Goal: Information Seeking & Learning: Learn about a topic

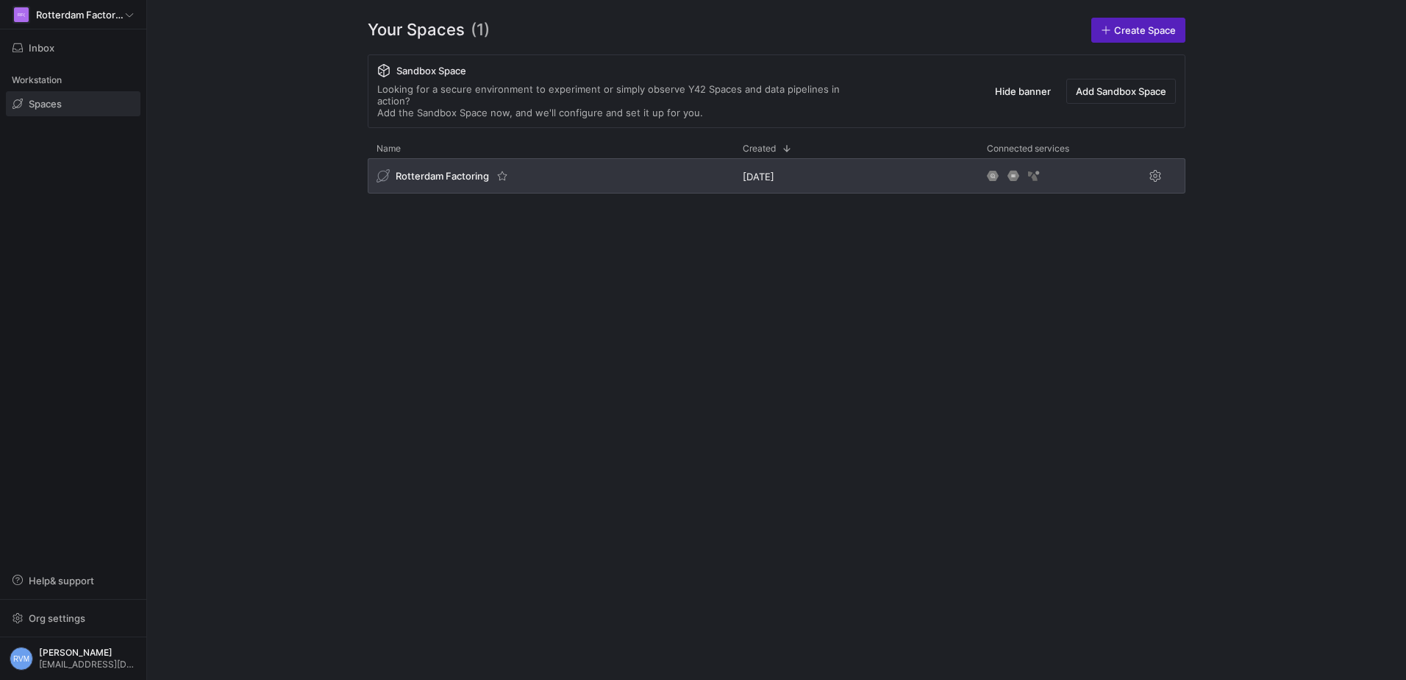
click at [438, 170] on span "Rotterdam Factoring" at bounding box center [442, 176] width 93 height 12
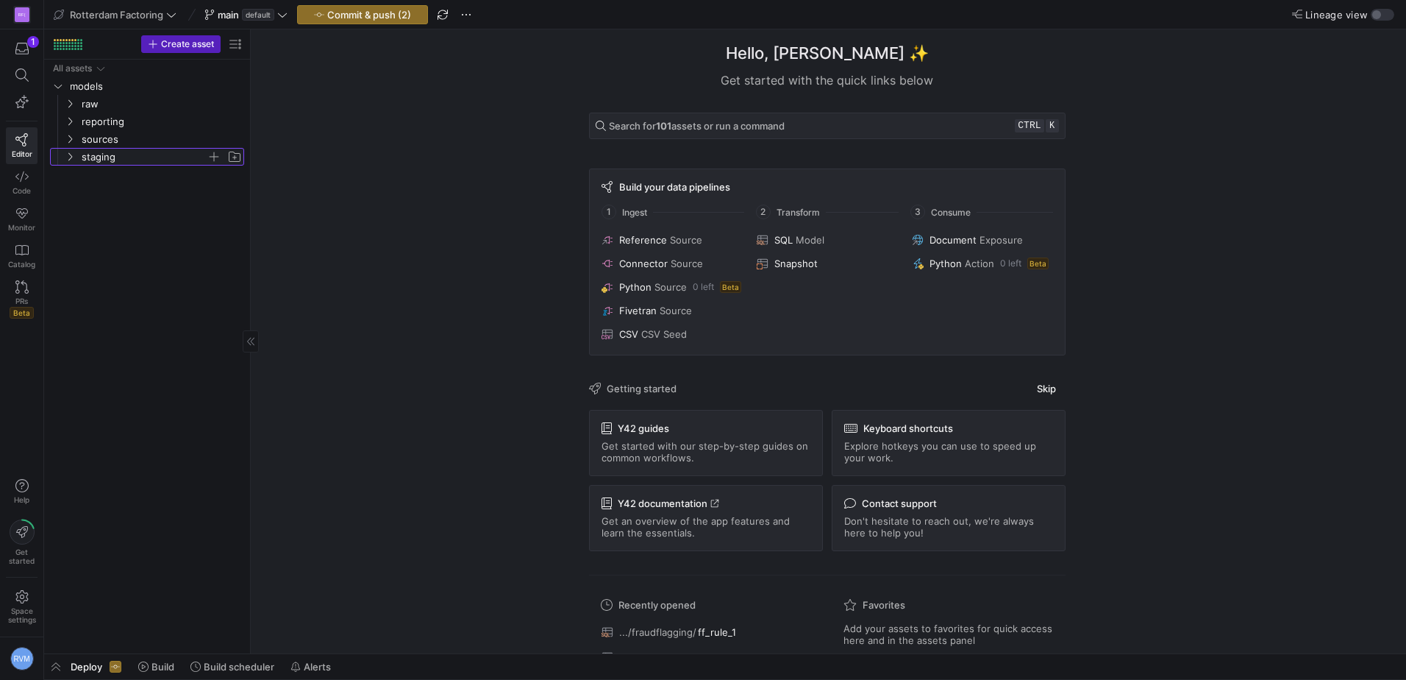
click at [65, 160] on icon "Press SPACE to select this row." at bounding box center [70, 156] width 10 height 9
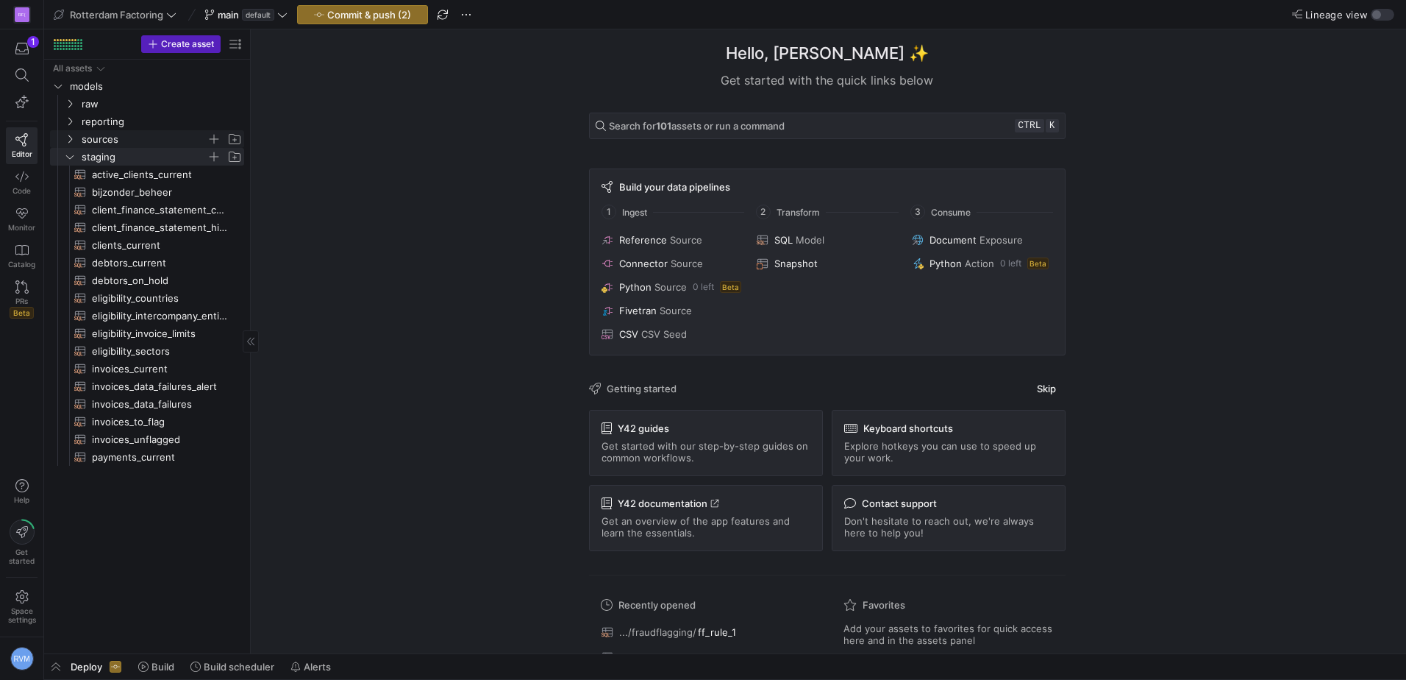
click at [69, 138] on icon "Press SPACE to select this row." at bounding box center [70, 139] width 10 height 9
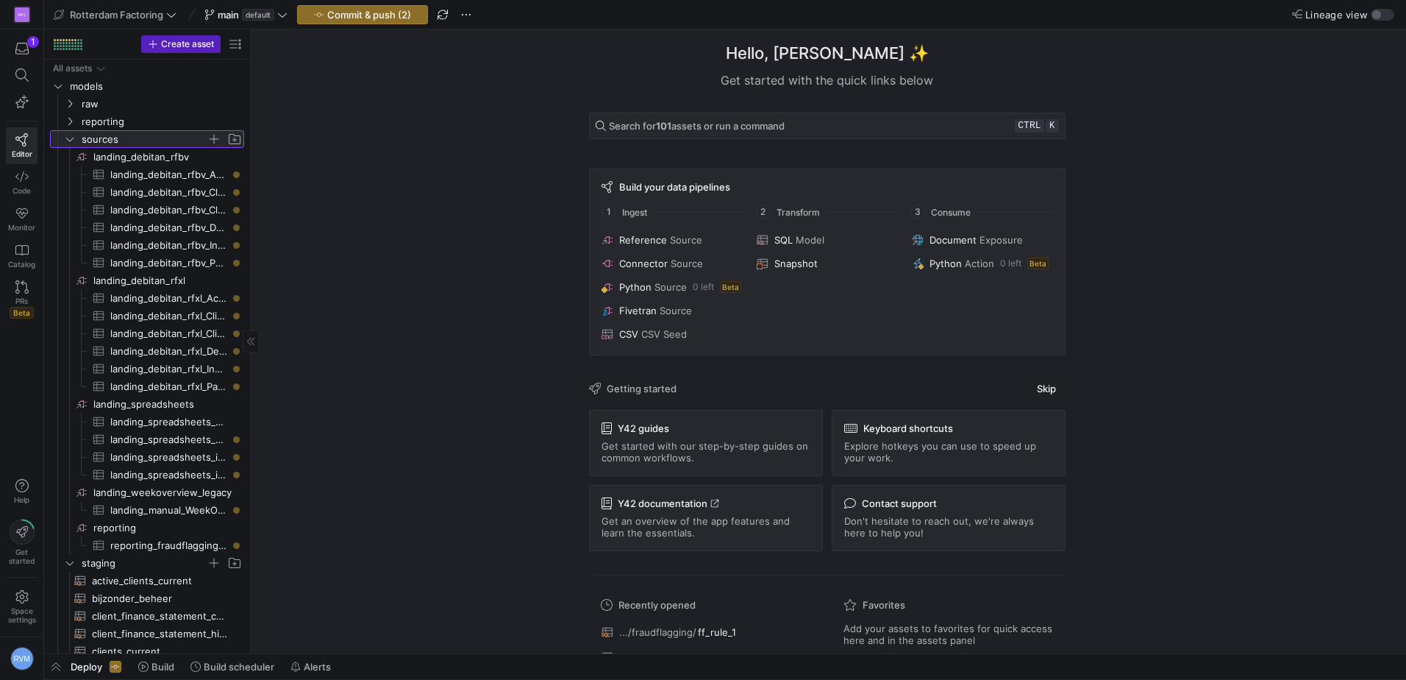
click at [68, 134] on y42-icon at bounding box center [70, 139] width 12 height 12
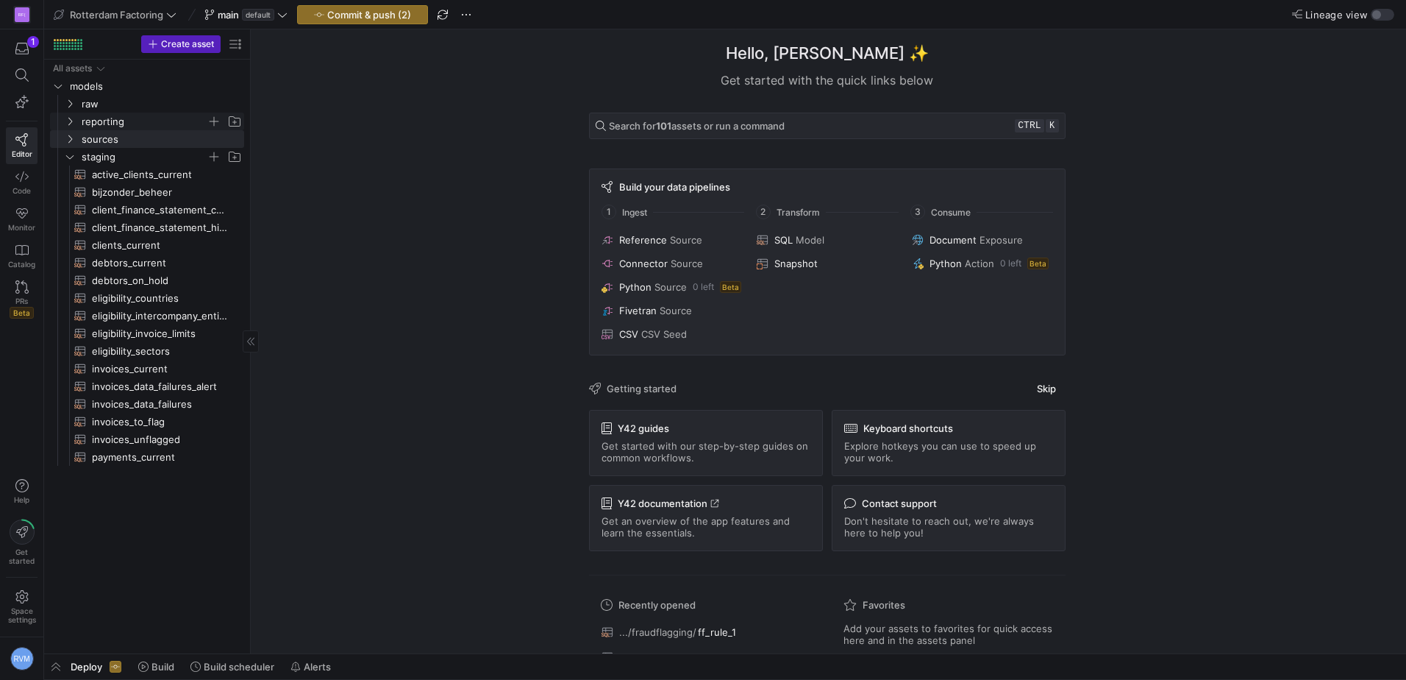
click at [67, 114] on span "reporting" at bounding box center [153, 121] width 181 height 16
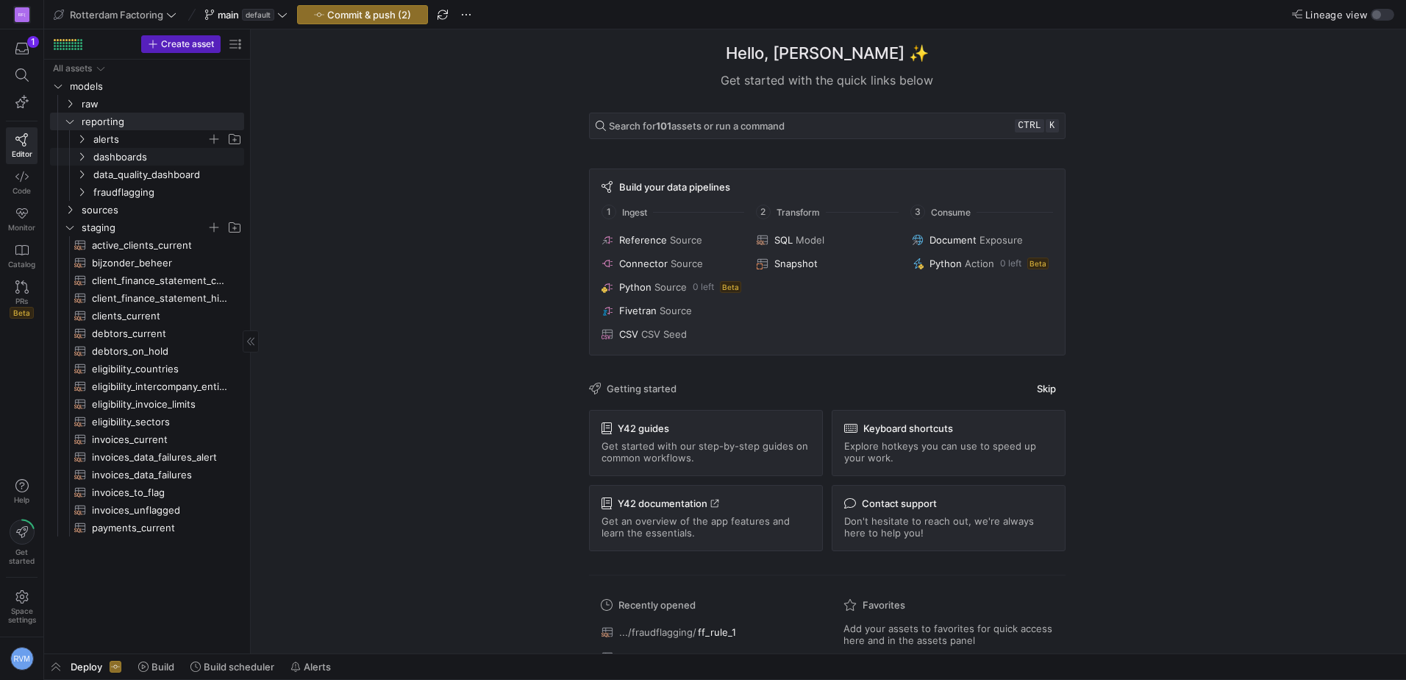
click at [81, 139] on icon "Press SPACE to select this row." at bounding box center [82, 139] width 10 height 9
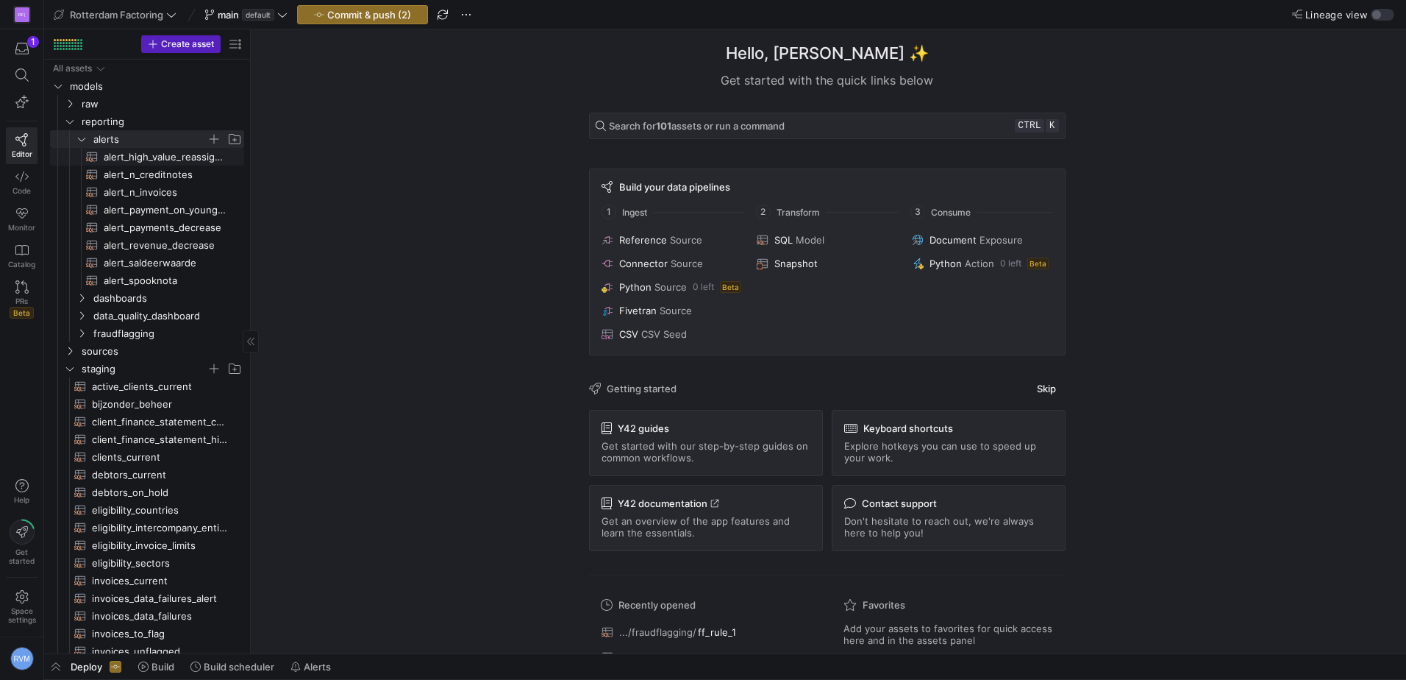
click at [128, 159] on span "alert_high_value_reassigned_completed_invoices​​​​​​​​​​" at bounding box center [166, 157] width 124 height 17
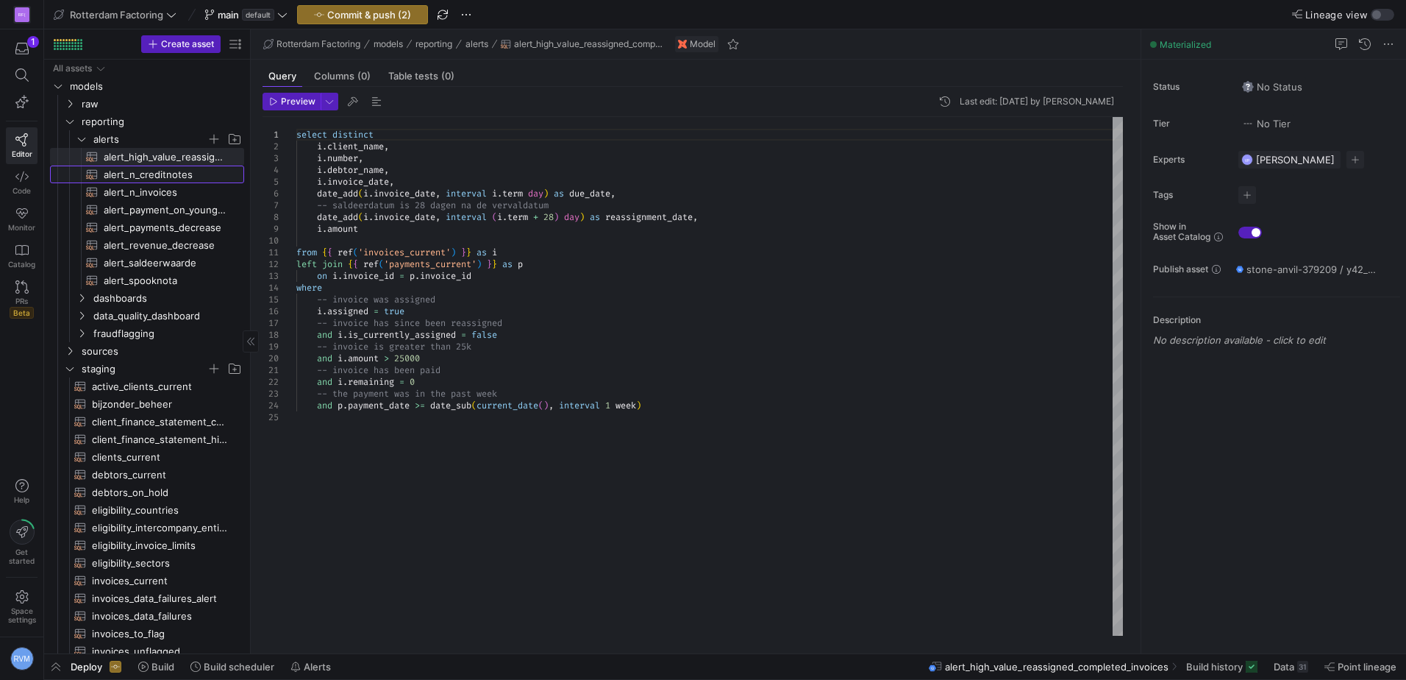
click at [149, 177] on span "alert_n_creditnotes​​​​​​​​​​" at bounding box center [166, 174] width 124 height 17
type textarea "-- Compute the weekly average total number of credit notes of each client over …"
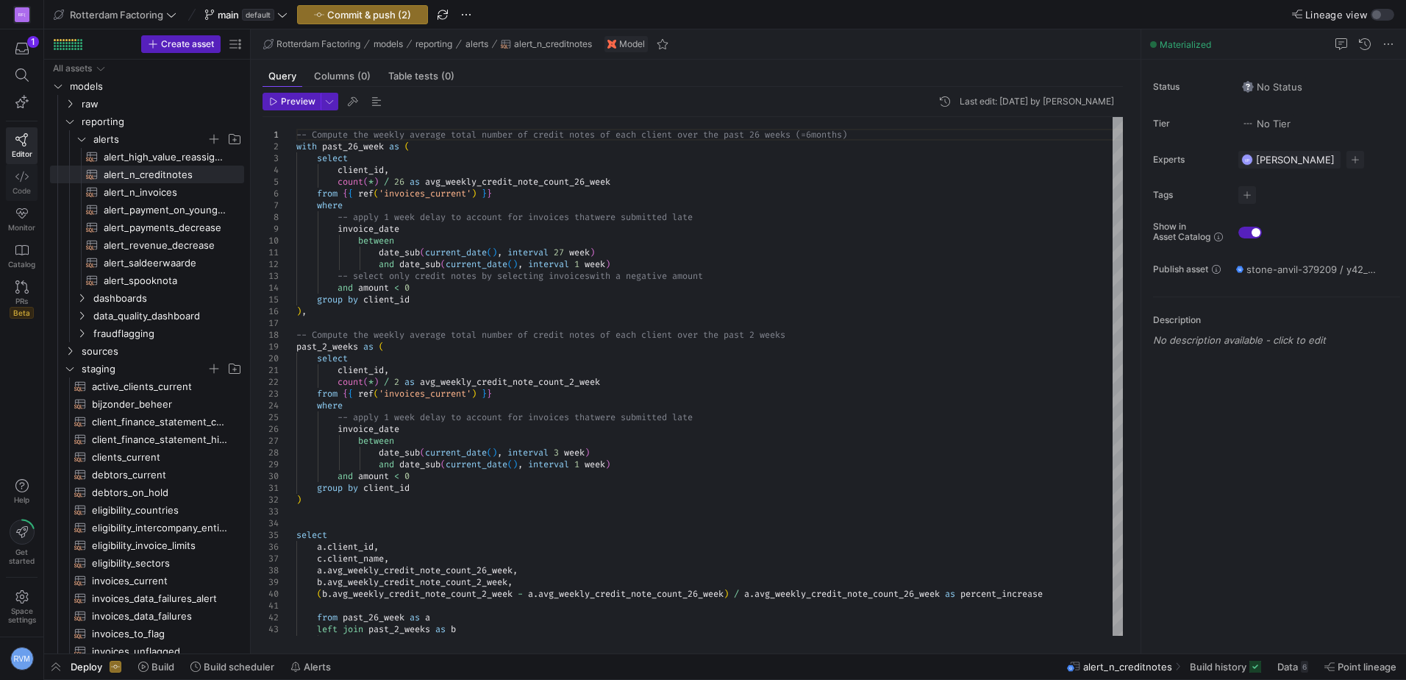
click at [17, 179] on icon at bounding box center [21, 176] width 13 height 13
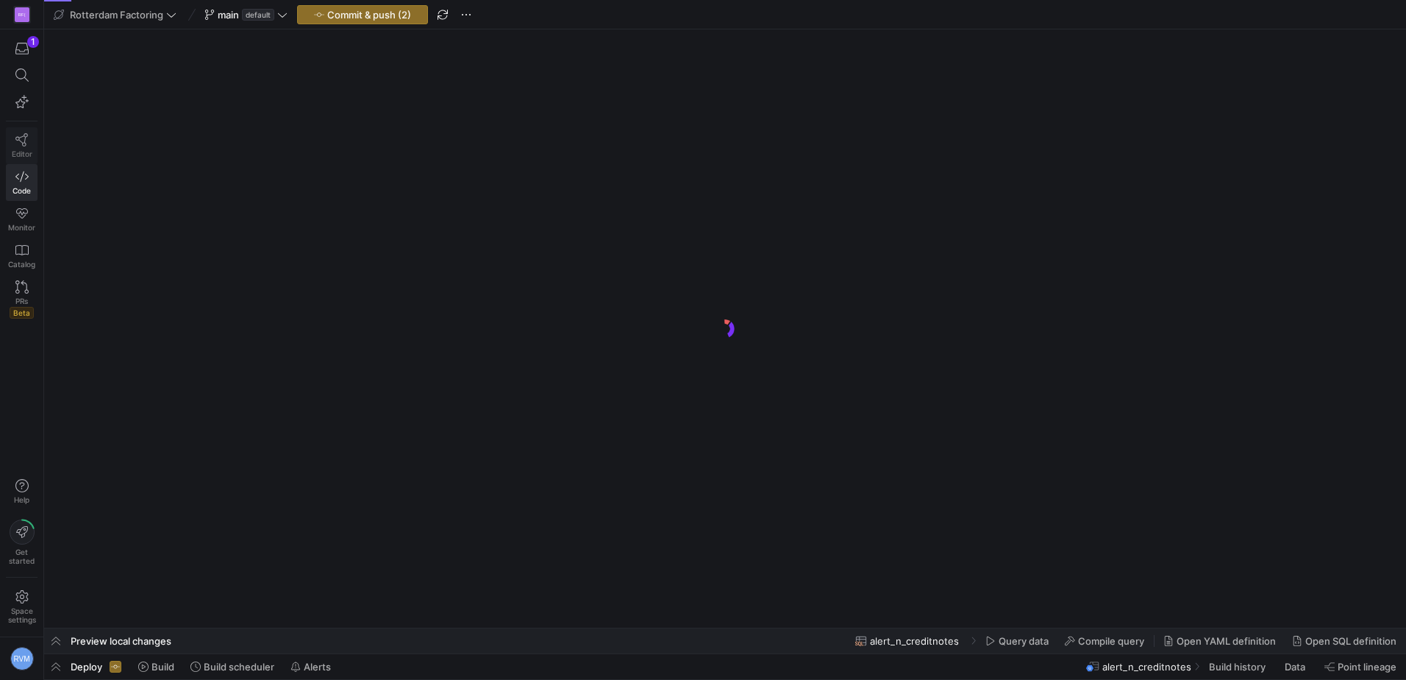
click at [21, 134] on icon at bounding box center [21, 139] width 13 height 13
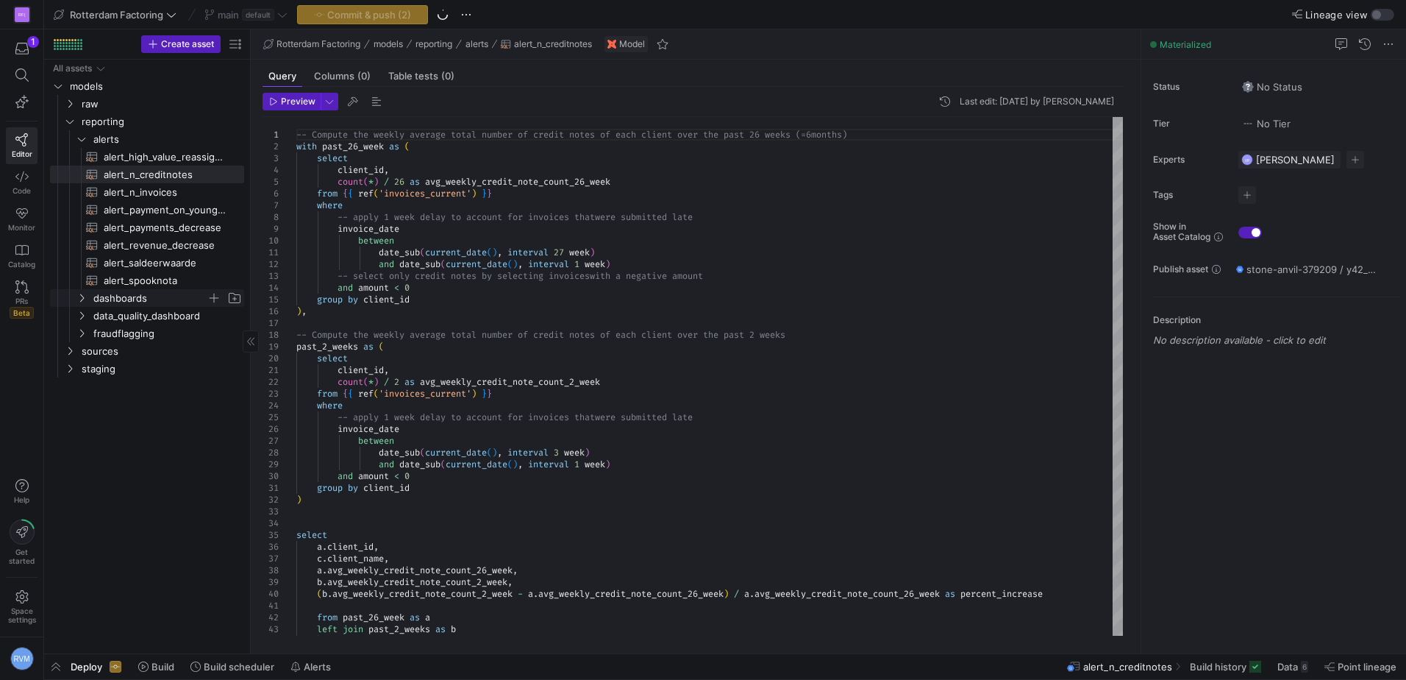
click at [77, 301] on icon "Press SPACE to select this row." at bounding box center [82, 298] width 10 height 9
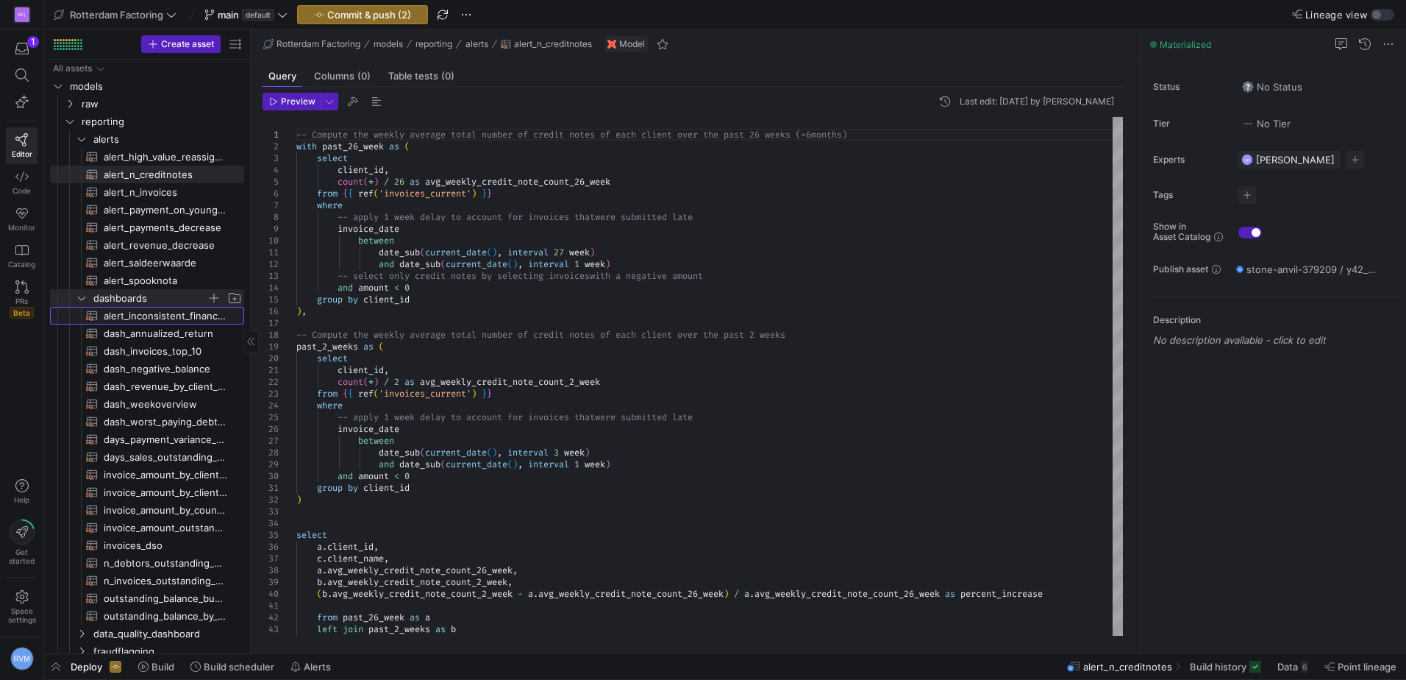
click at [159, 319] on span "alert_inconsistent_finance_statement​​​​​​​​​​" at bounding box center [166, 315] width 124 height 17
type textarea "-- This model checks whether the outstanding balance reported on the current pa…"
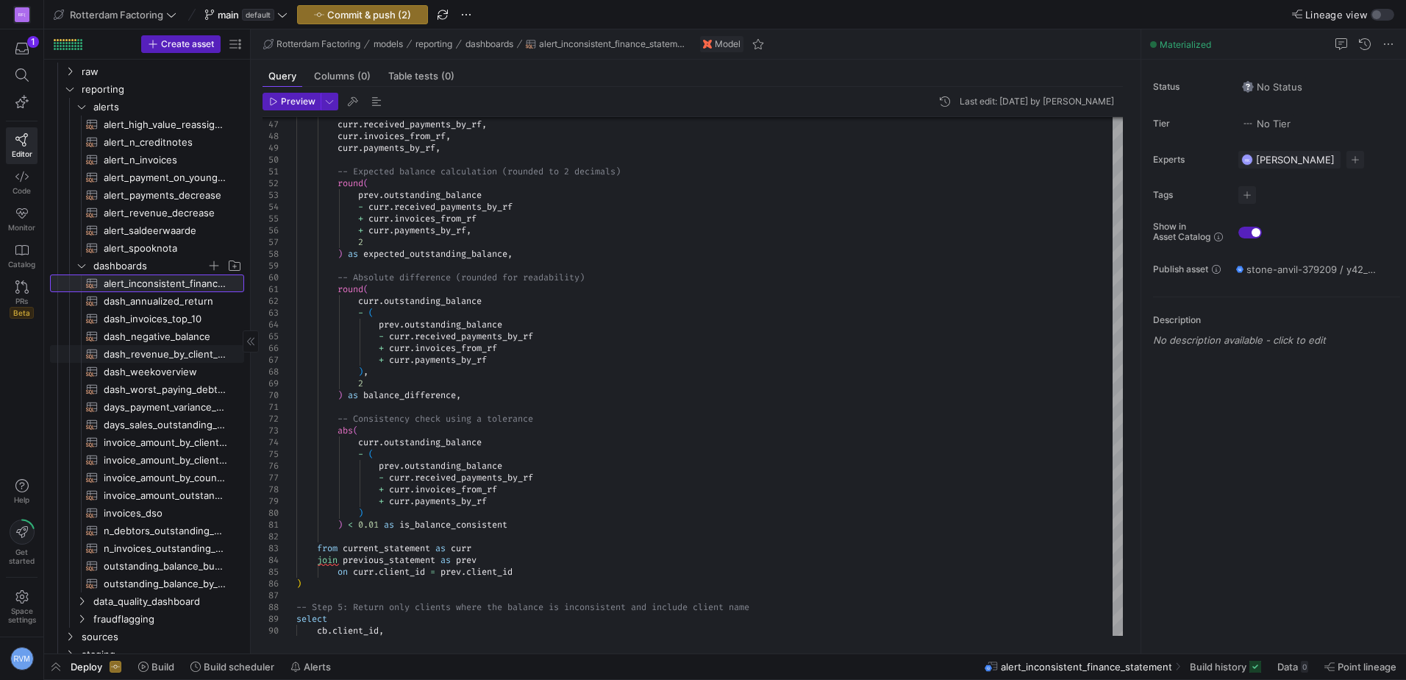
scroll to position [42, 0]
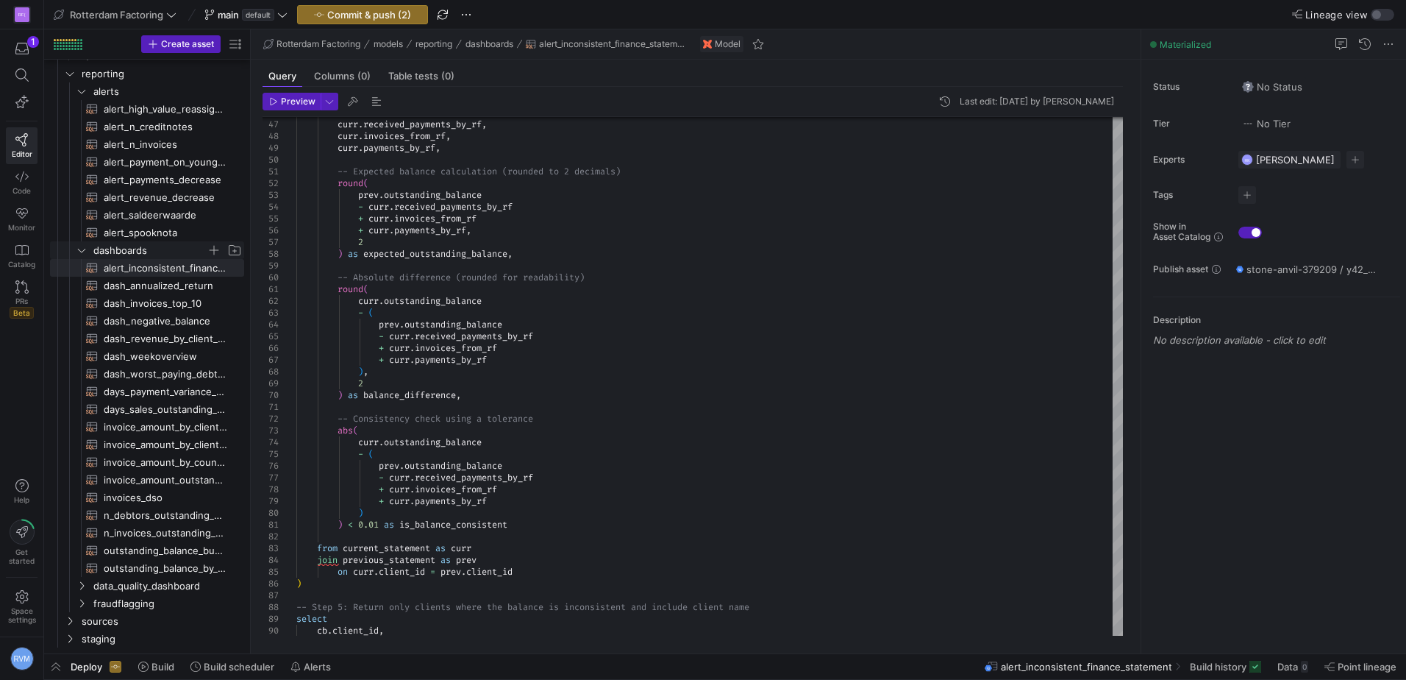
click at [82, 248] on icon "Press SPACE to select this row." at bounding box center [82, 250] width 10 height 9
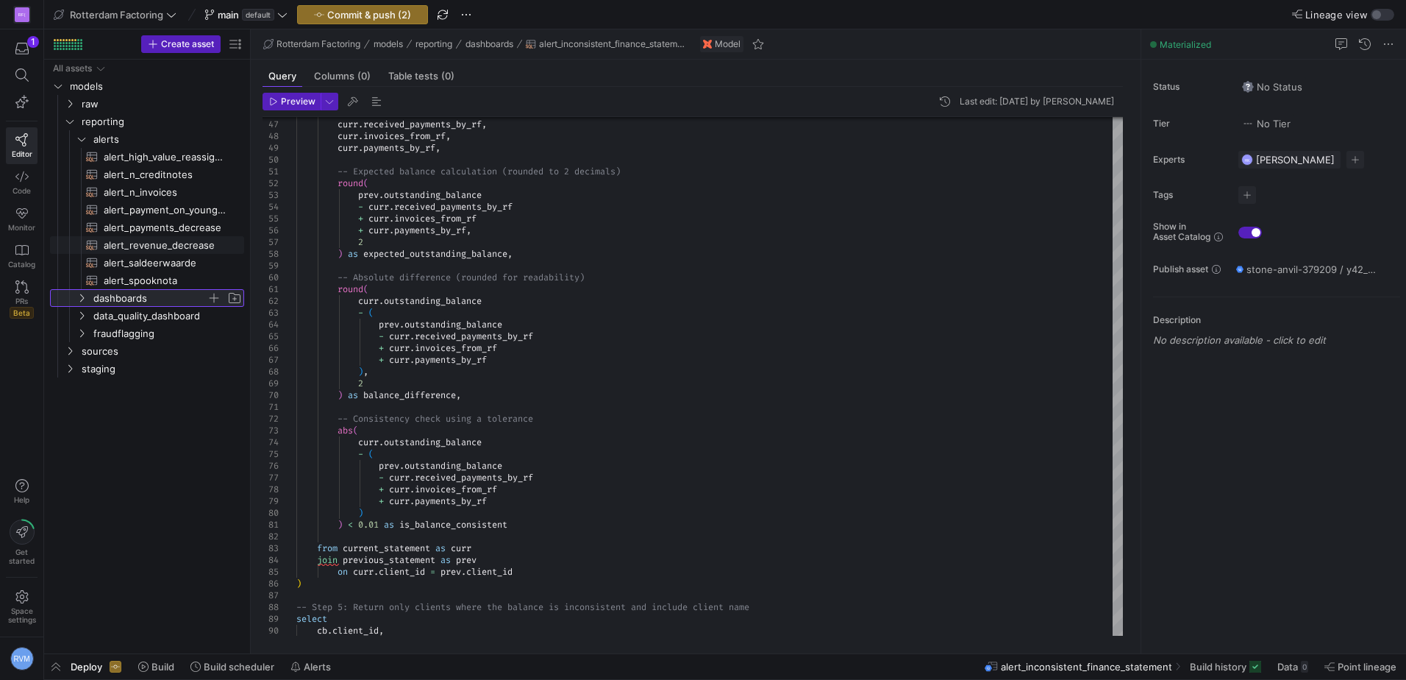
scroll to position [0, 0]
click at [82, 315] on icon "Press SPACE to select this row." at bounding box center [82, 315] width 10 height 9
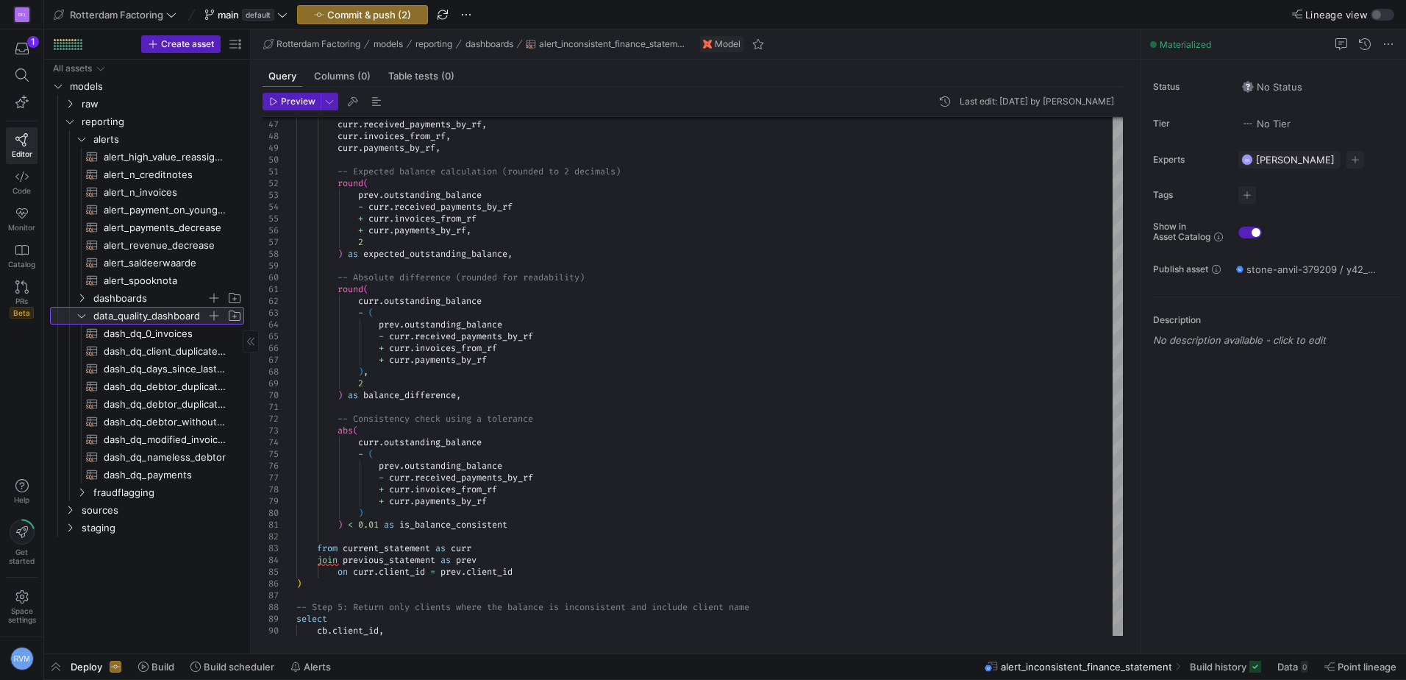
click at [82, 315] on icon at bounding box center [82, 315] width 10 height 9
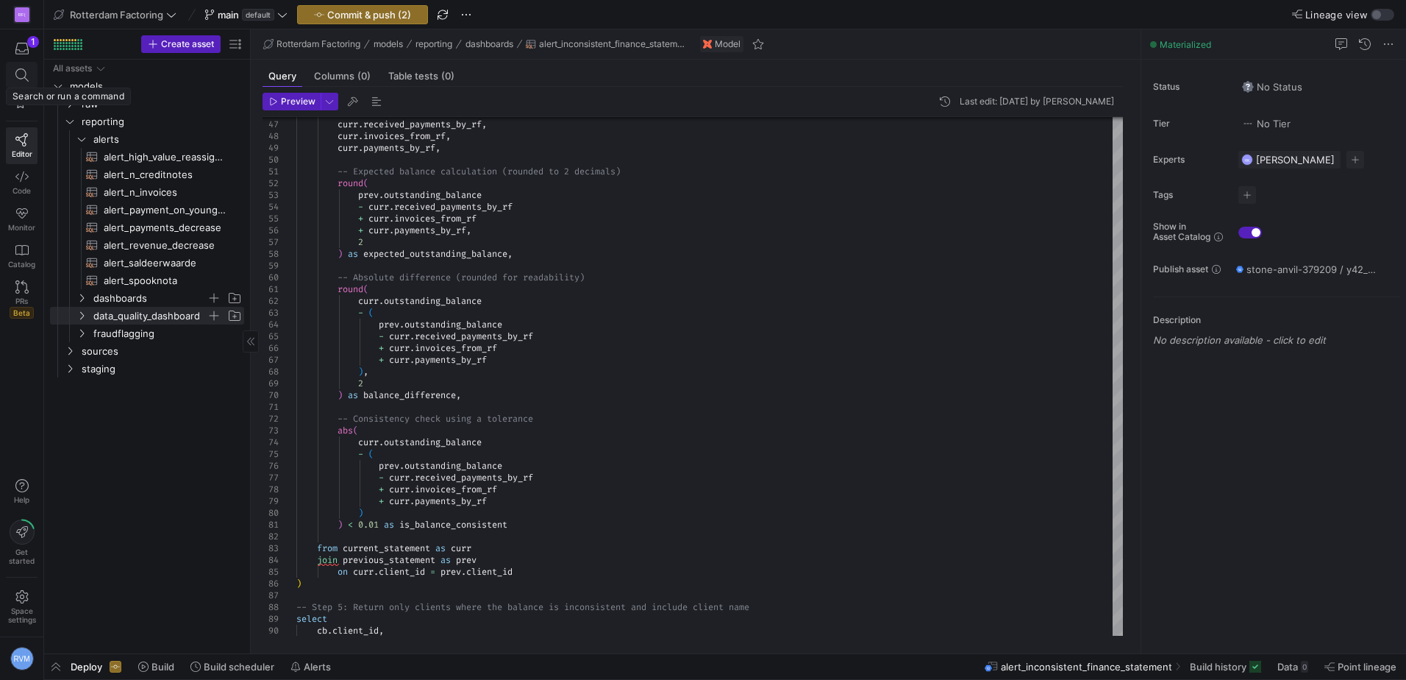
click at [16, 71] on icon at bounding box center [21, 74] width 13 height 13
click at [7, 45] on span "button" at bounding box center [22, 48] width 30 height 25
click at [165, 15] on span "Rotterdam Factoring" at bounding box center [115, 15] width 123 height 12
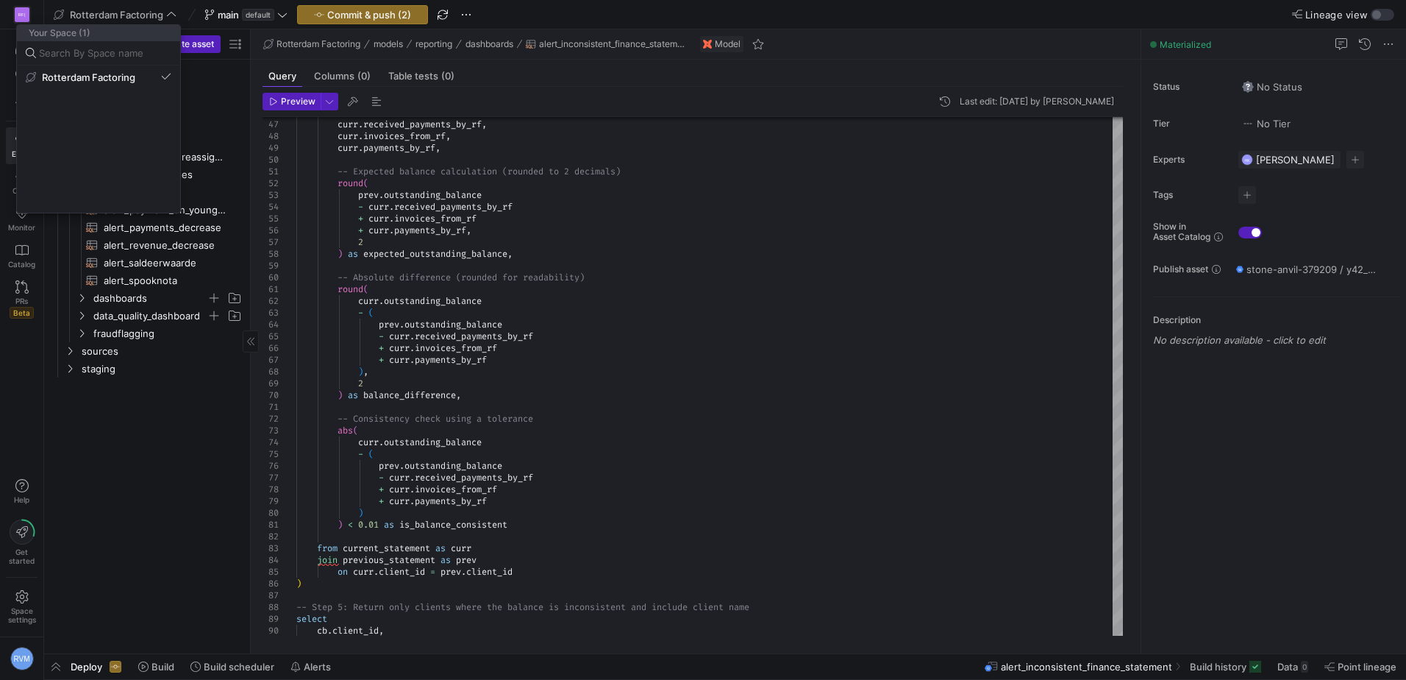
click at [159, 488] on div at bounding box center [703, 340] width 1406 height 680
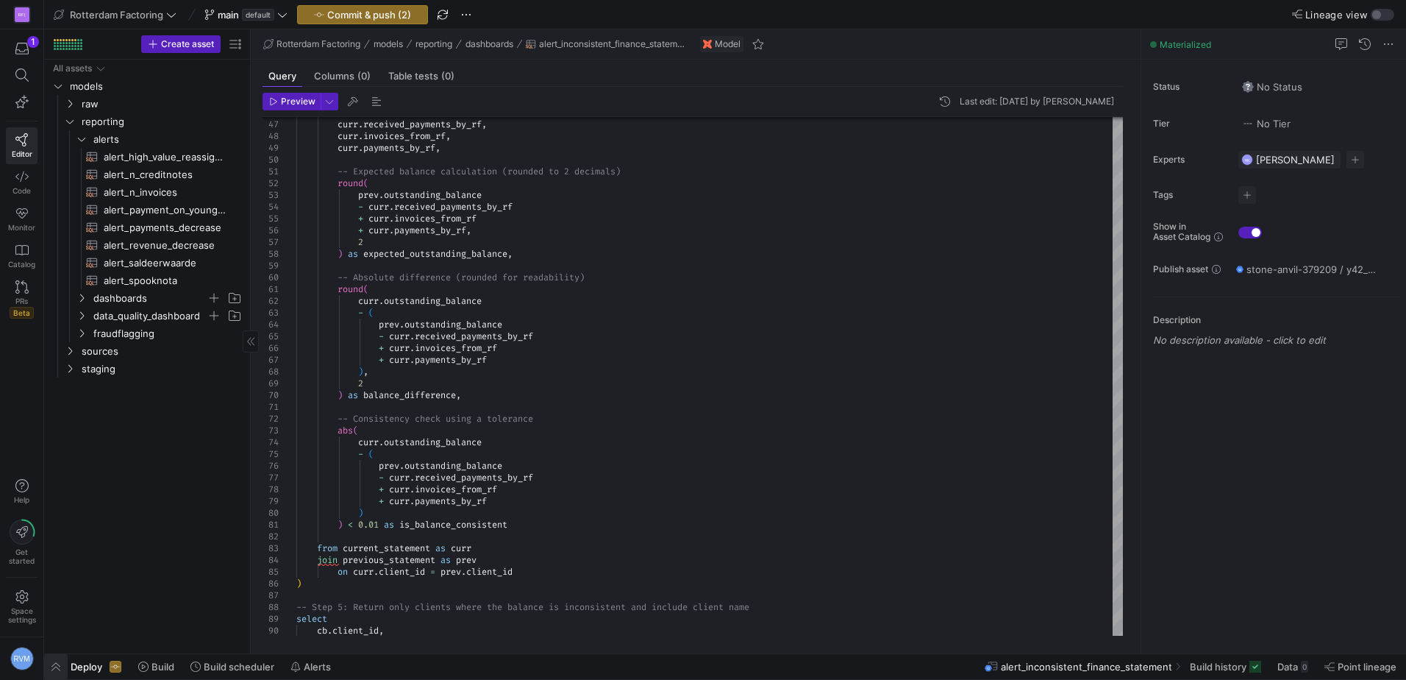
click at [51, 666] on span "button" at bounding box center [56, 666] width 24 height 25
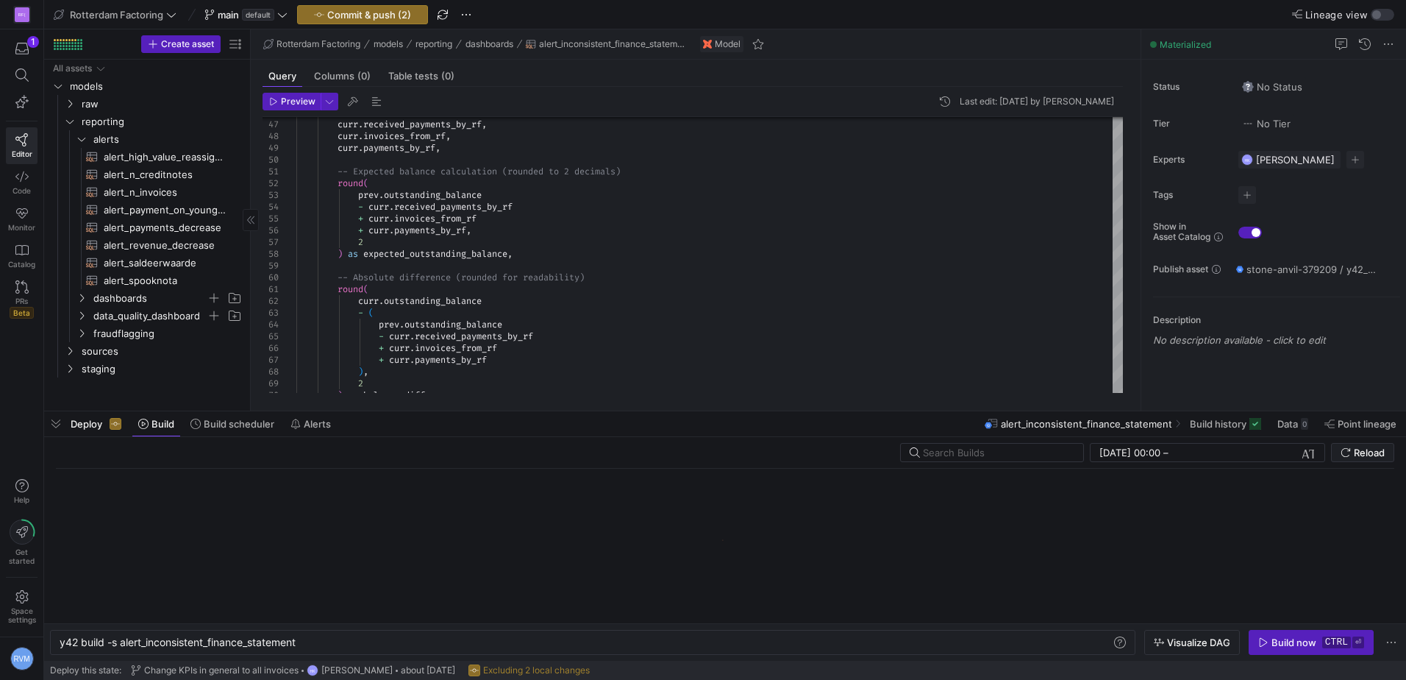
click at [60, 427] on span "button" at bounding box center [56, 423] width 24 height 25
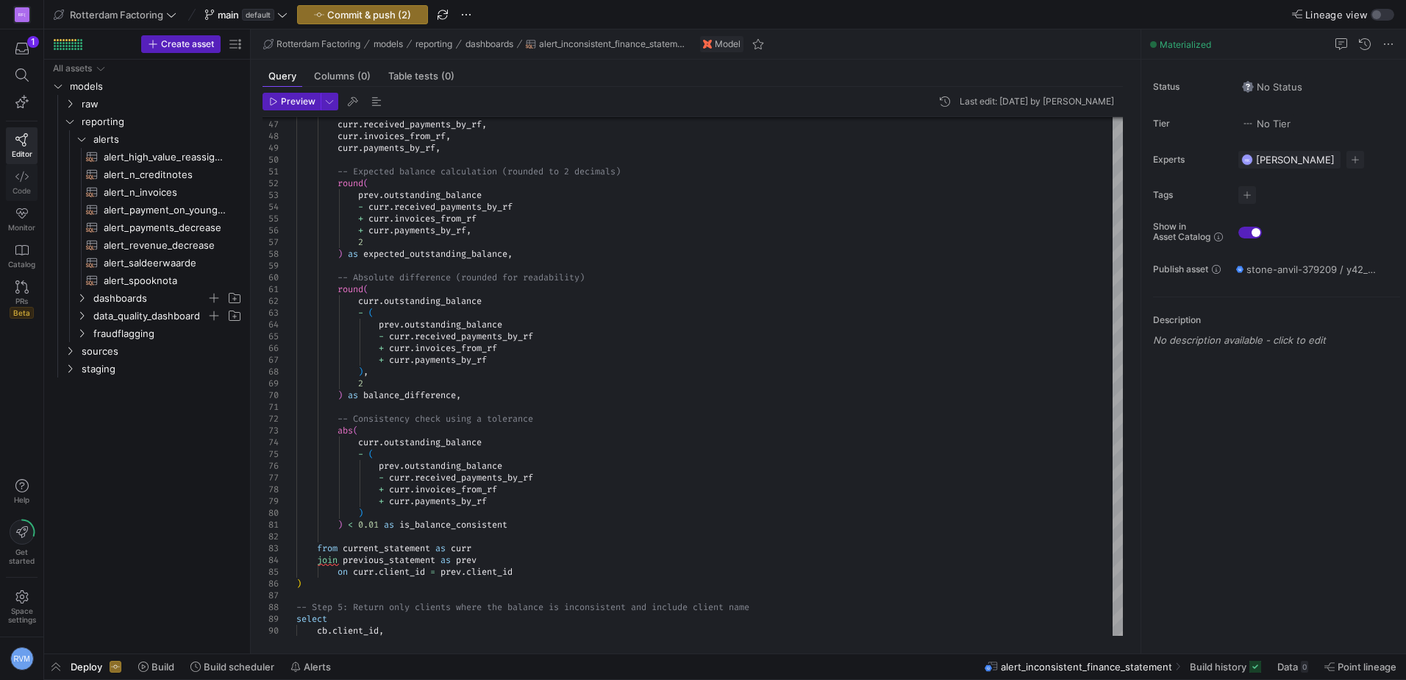
click at [22, 181] on icon at bounding box center [21, 176] width 13 height 13
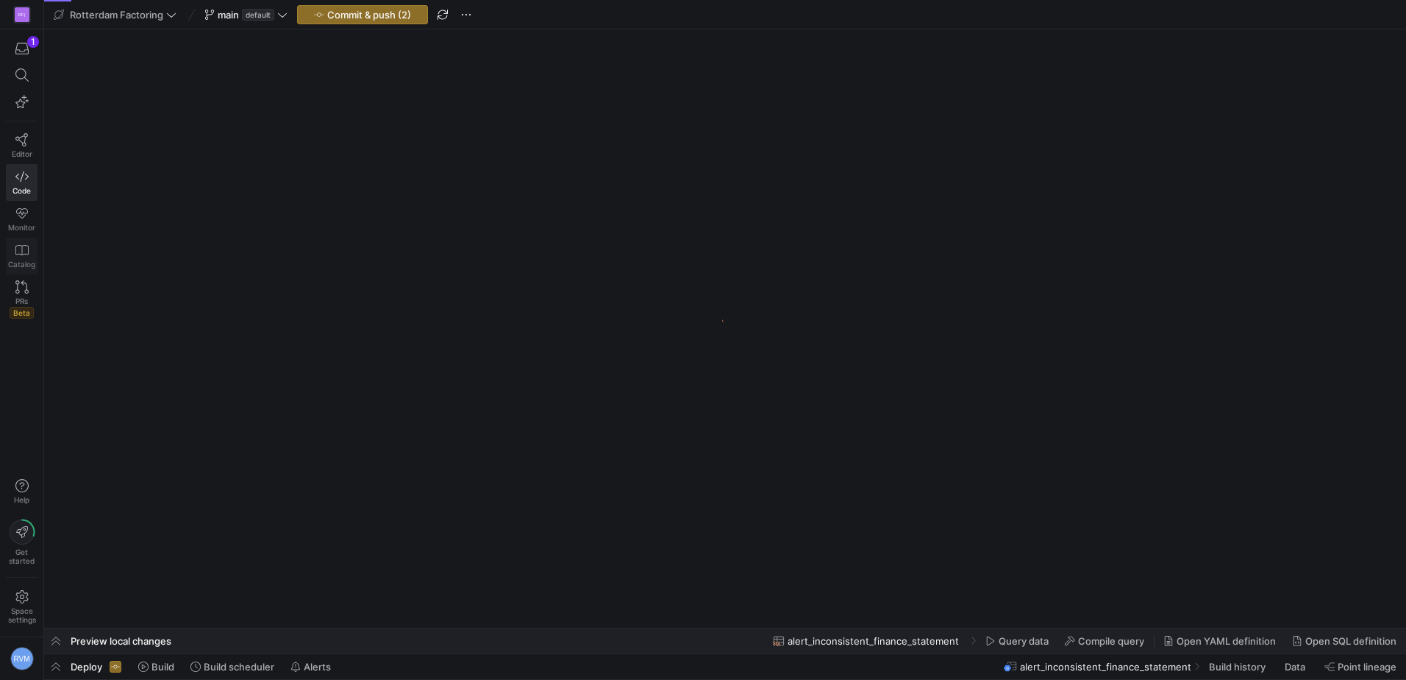
click at [18, 261] on span "Catalog" at bounding box center [21, 264] width 27 height 9
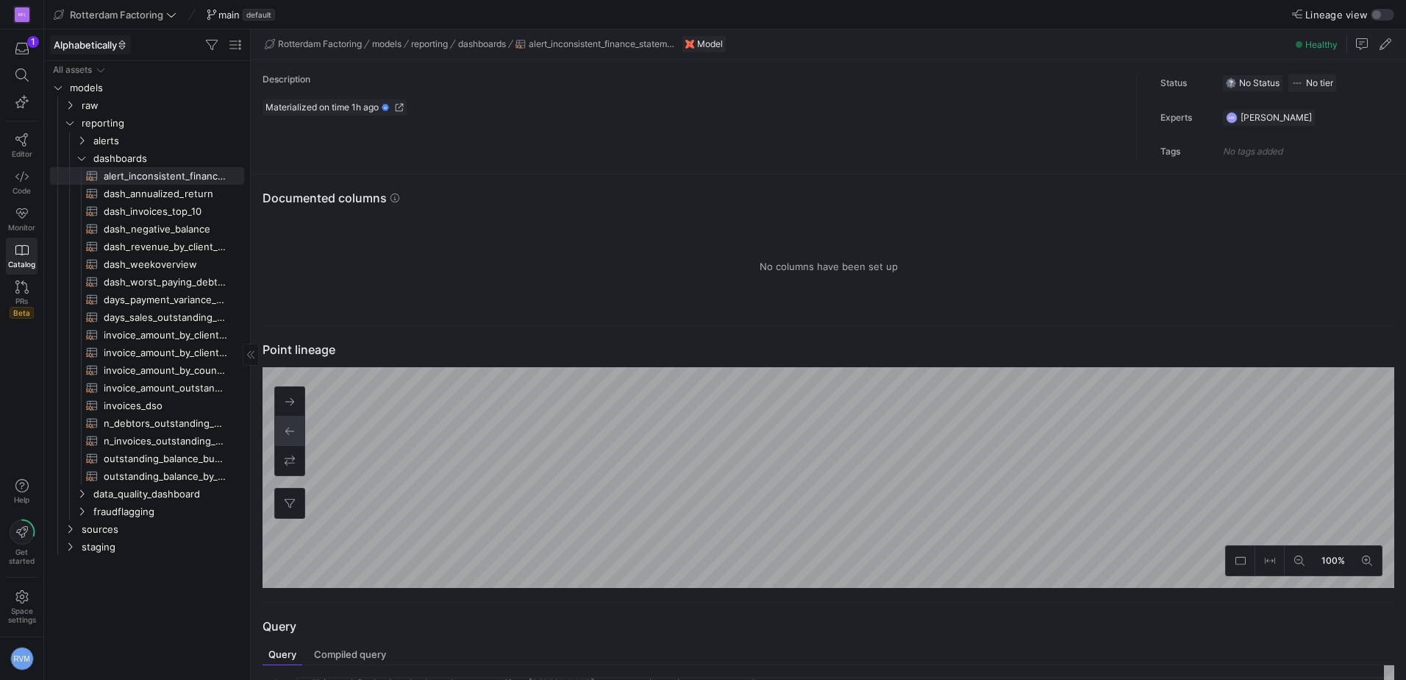
click at [127, 45] on icon at bounding box center [122, 45] width 10 height 10
click at [127, 45] on div at bounding box center [703, 340] width 1406 height 680
click at [165, 15] on span "Rotterdam Factoring" at bounding box center [115, 15] width 123 height 12
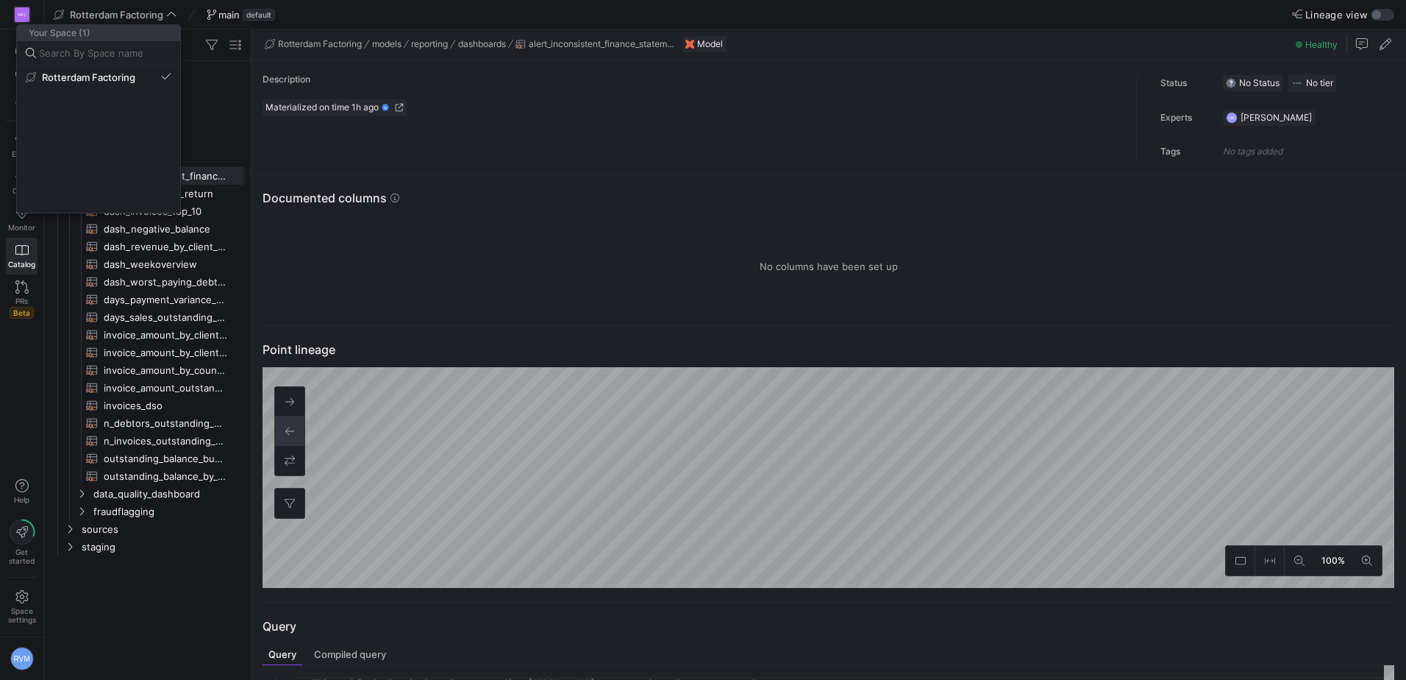
click at [5, 369] on div at bounding box center [703, 340] width 1406 height 680
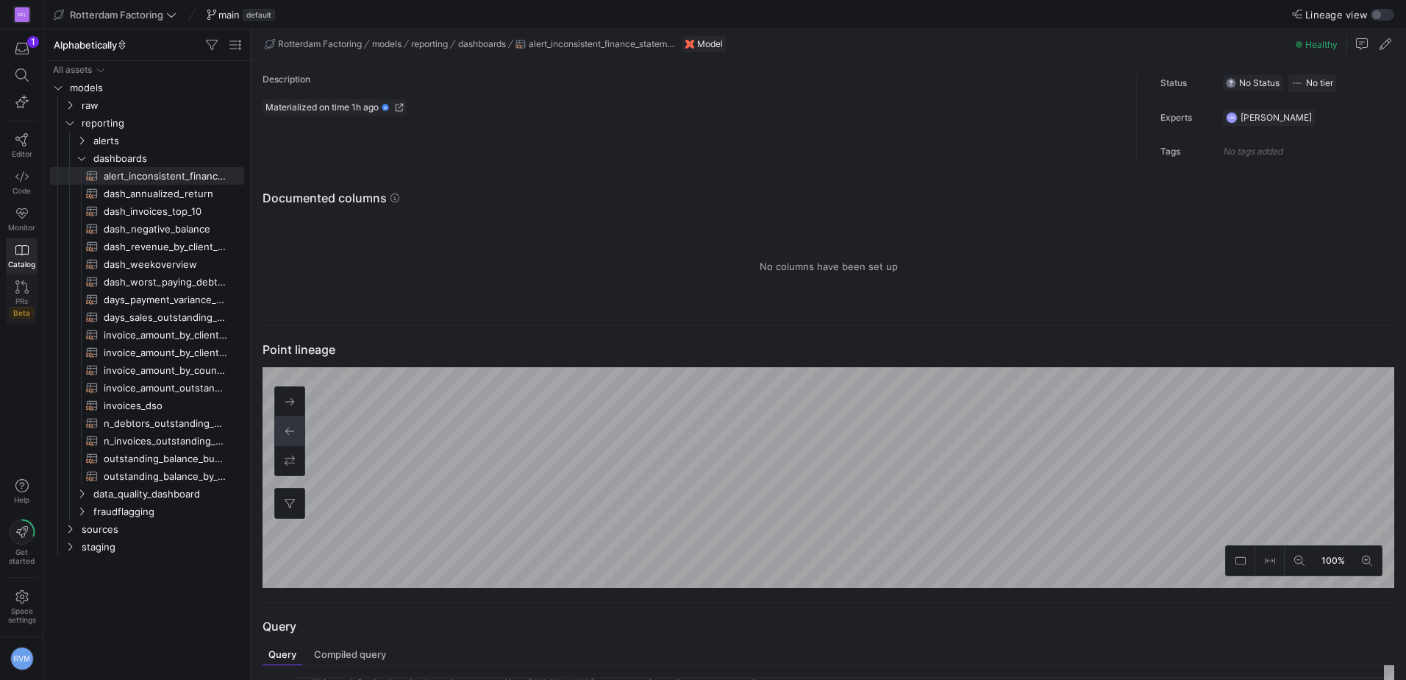
click at [22, 292] on icon at bounding box center [21, 286] width 13 height 13
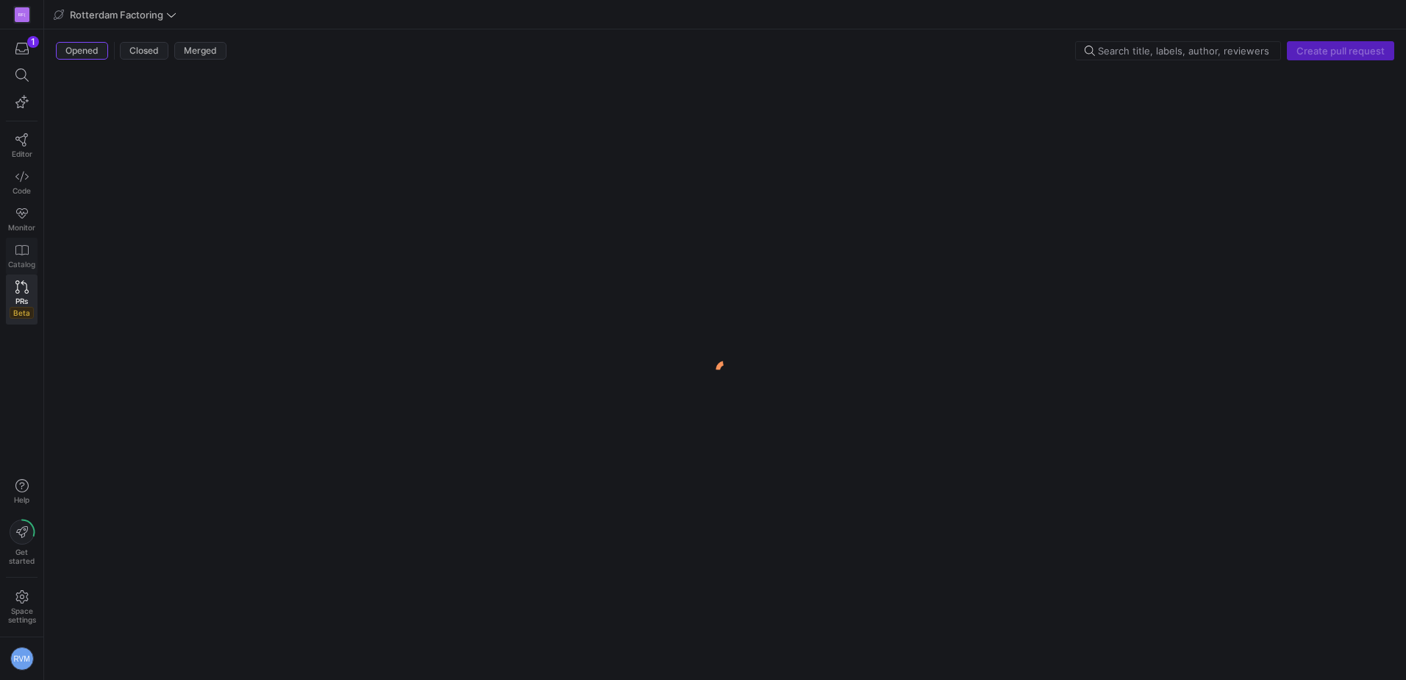
click at [22, 255] on icon at bounding box center [21, 249] width 13 height 13
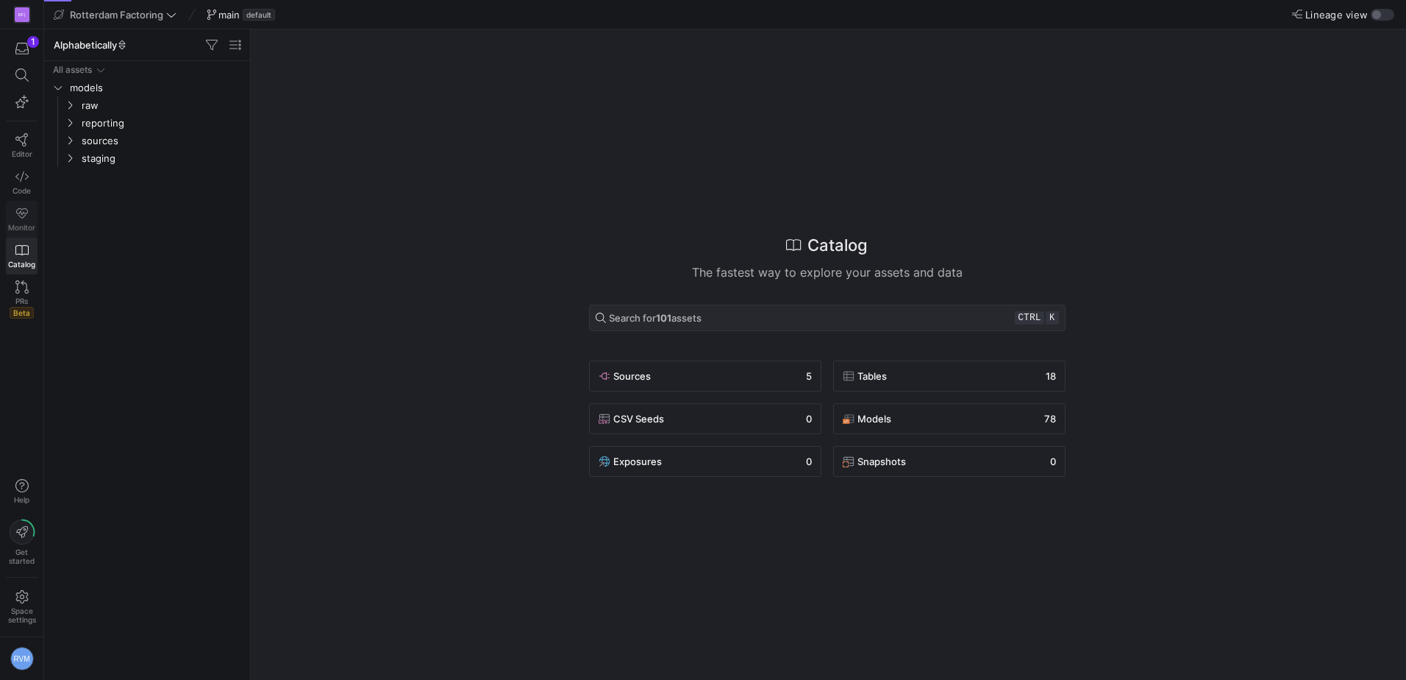
click at [29, 216] on link "Monitor" at bounding box center [22, 219] width 32 height 37
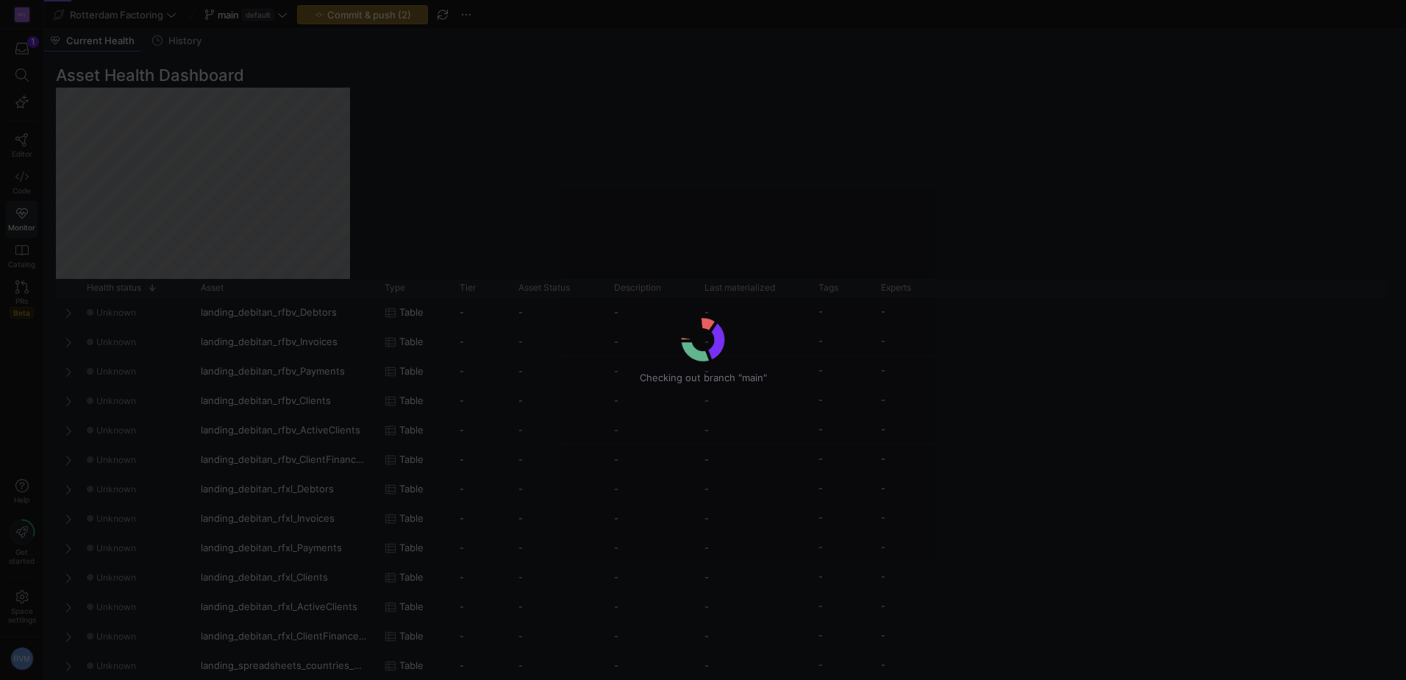
click at [26, 182] on div "Checking out branch "main"" at bounding box center [703, 340] width 1406 height 680
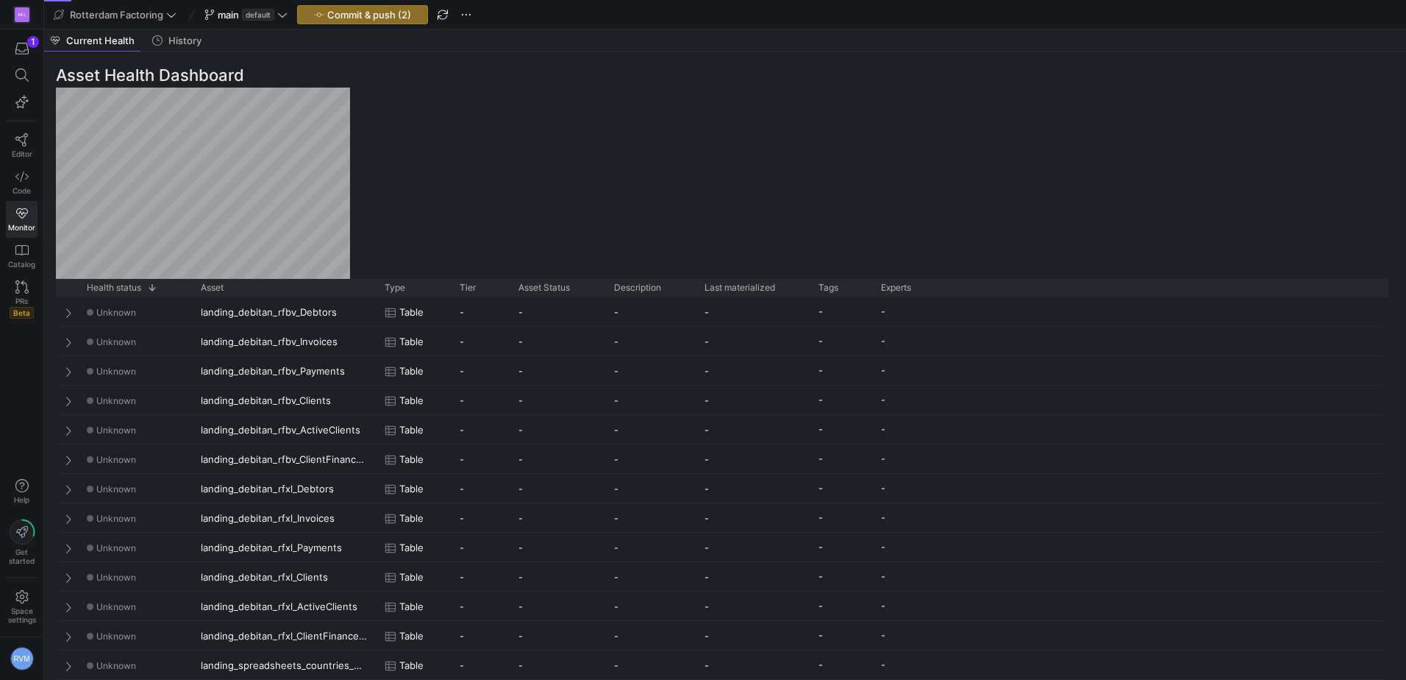
click at [26, 182] on icon at bounding box center [21, 176] width 13 height 13
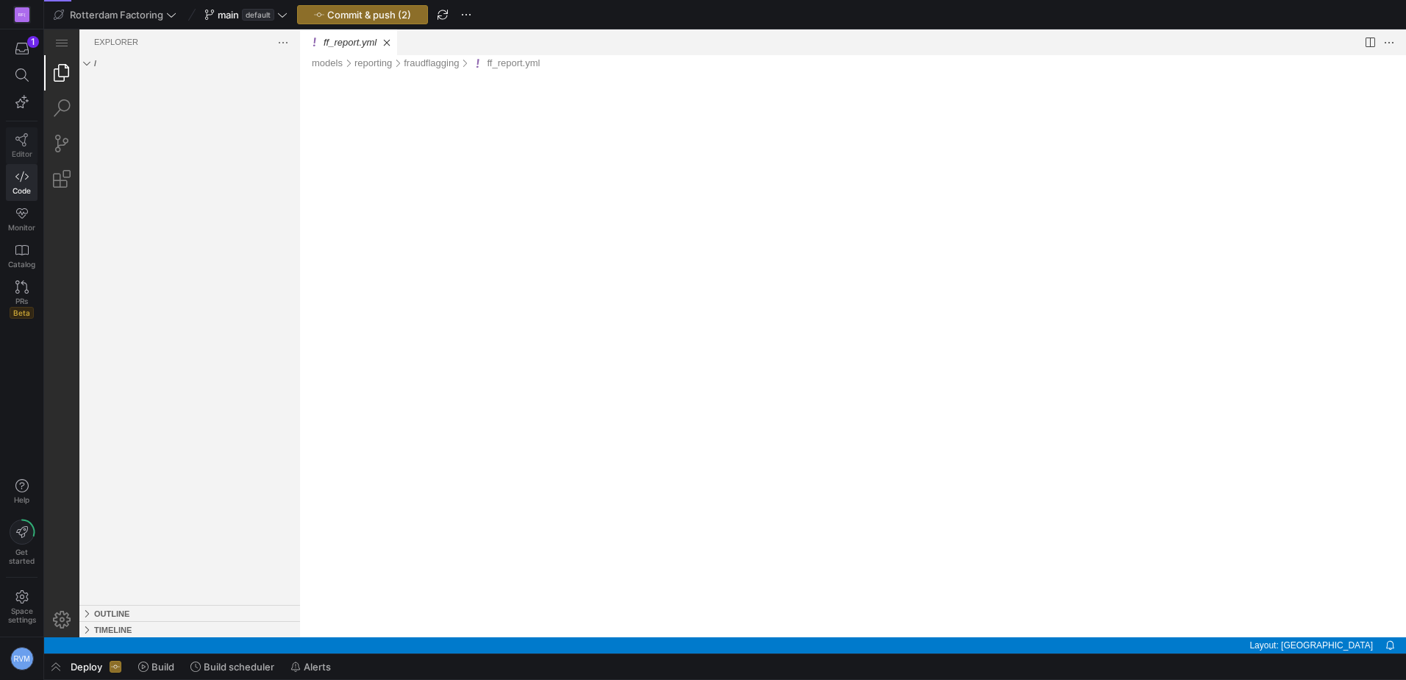
click at [26, 149] on link "Editor" at bounding box center [22, 145] width 32 height 37
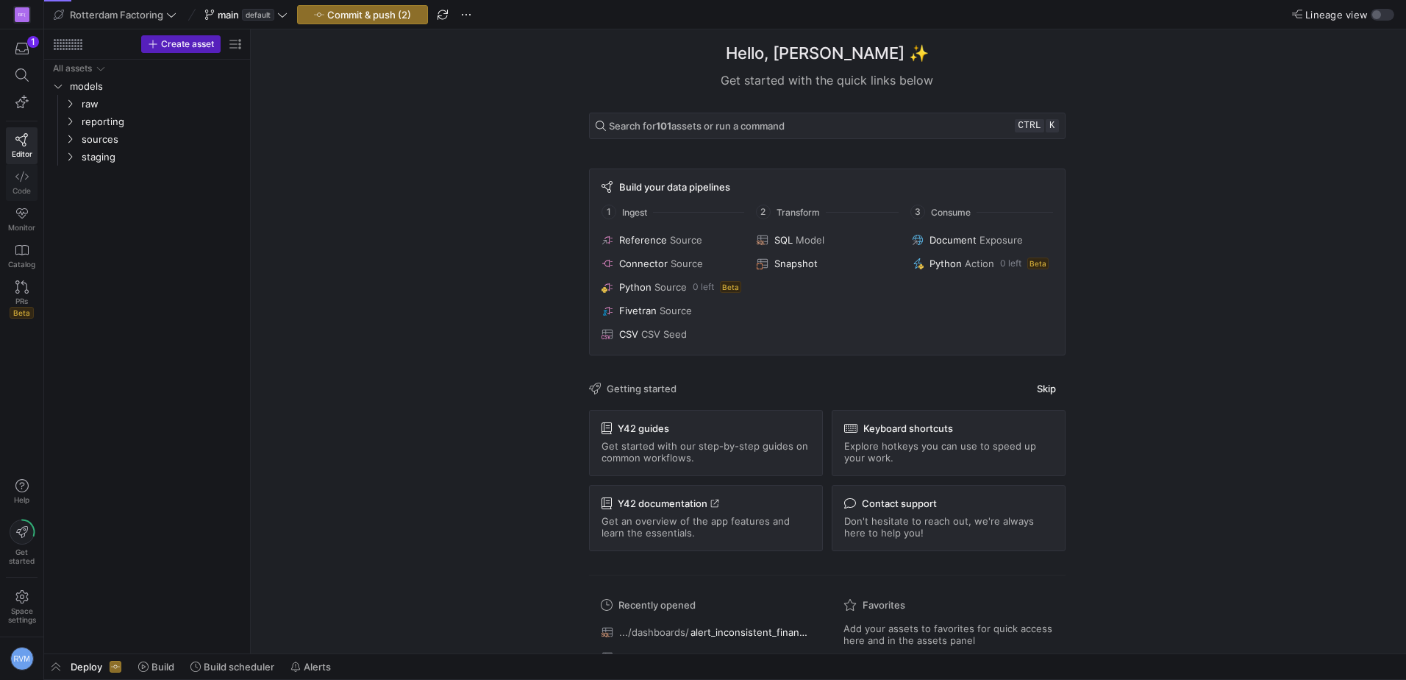
click at [21, 184] on link "Code" at bounding box center [22, 182] width 32 height 37
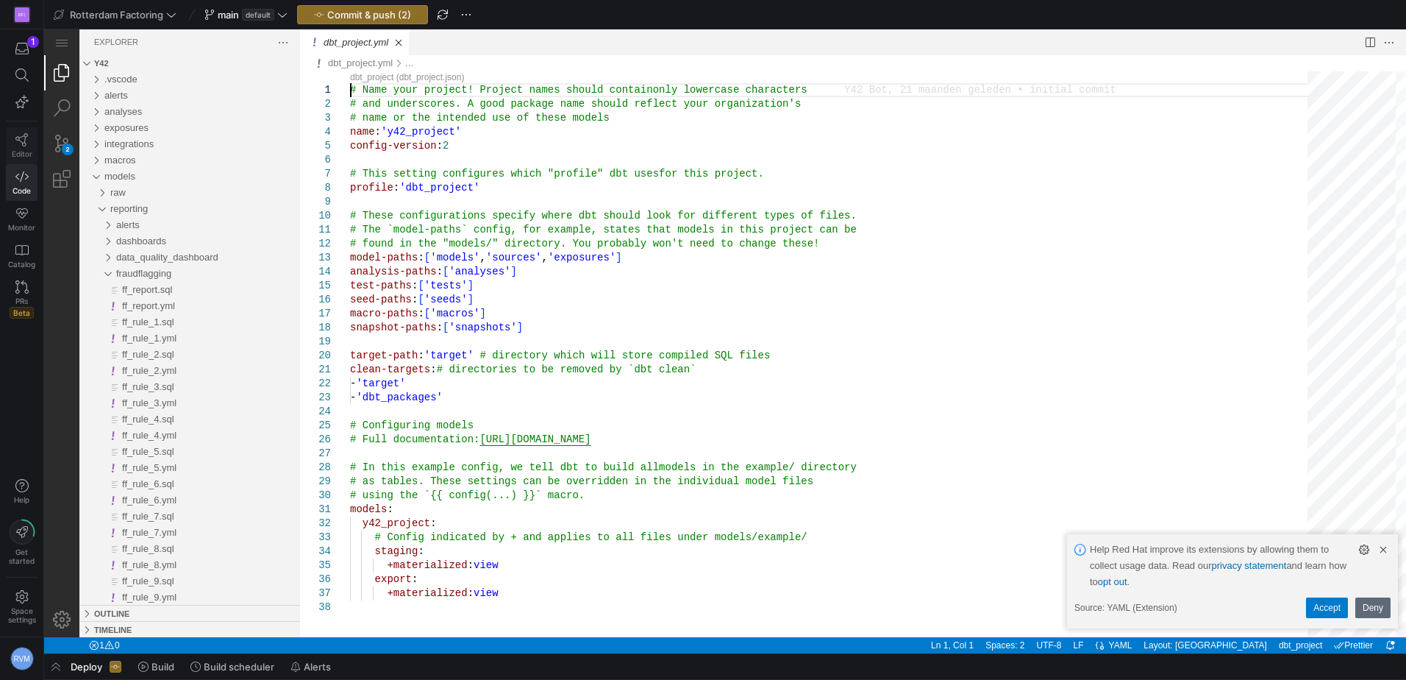
click at [27, 148] on link "Editor" at bounding box center [22, 145] width 32 height 37
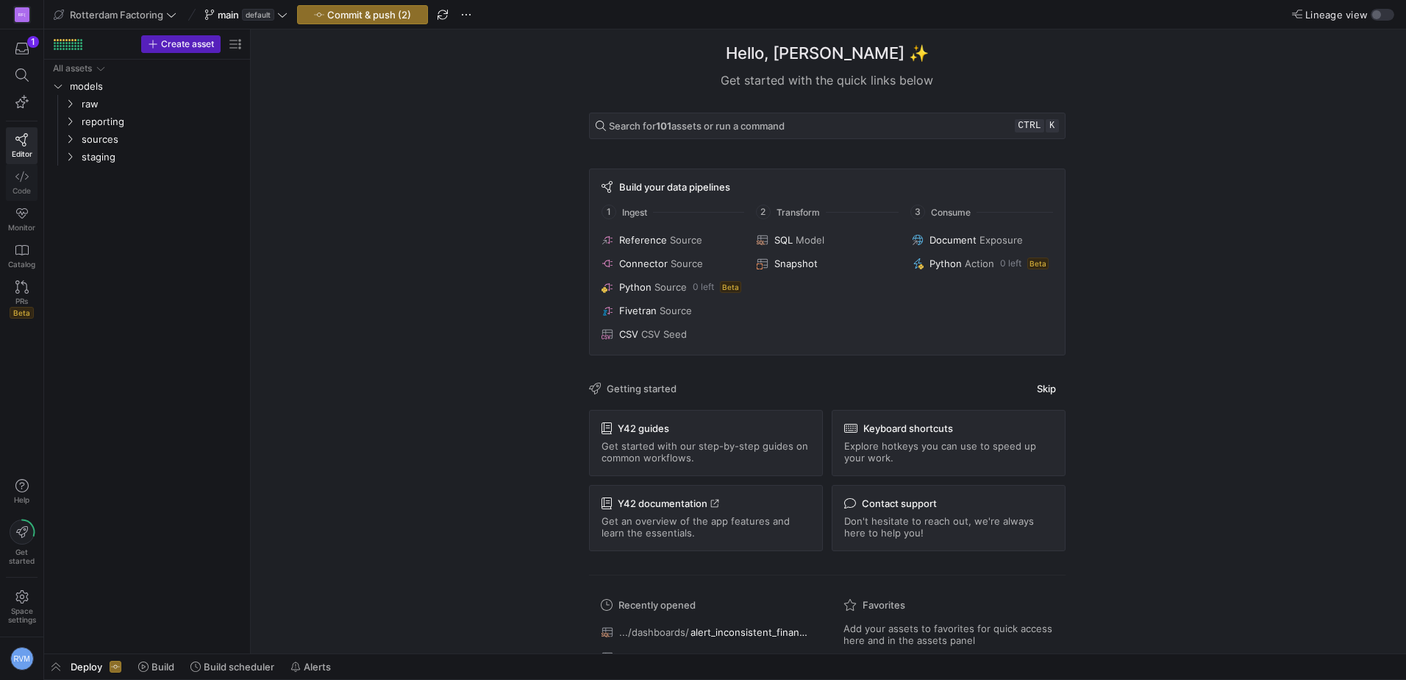
click at [21, 187] on span "Code" at bounding box center [22, 190] width 18 height 9
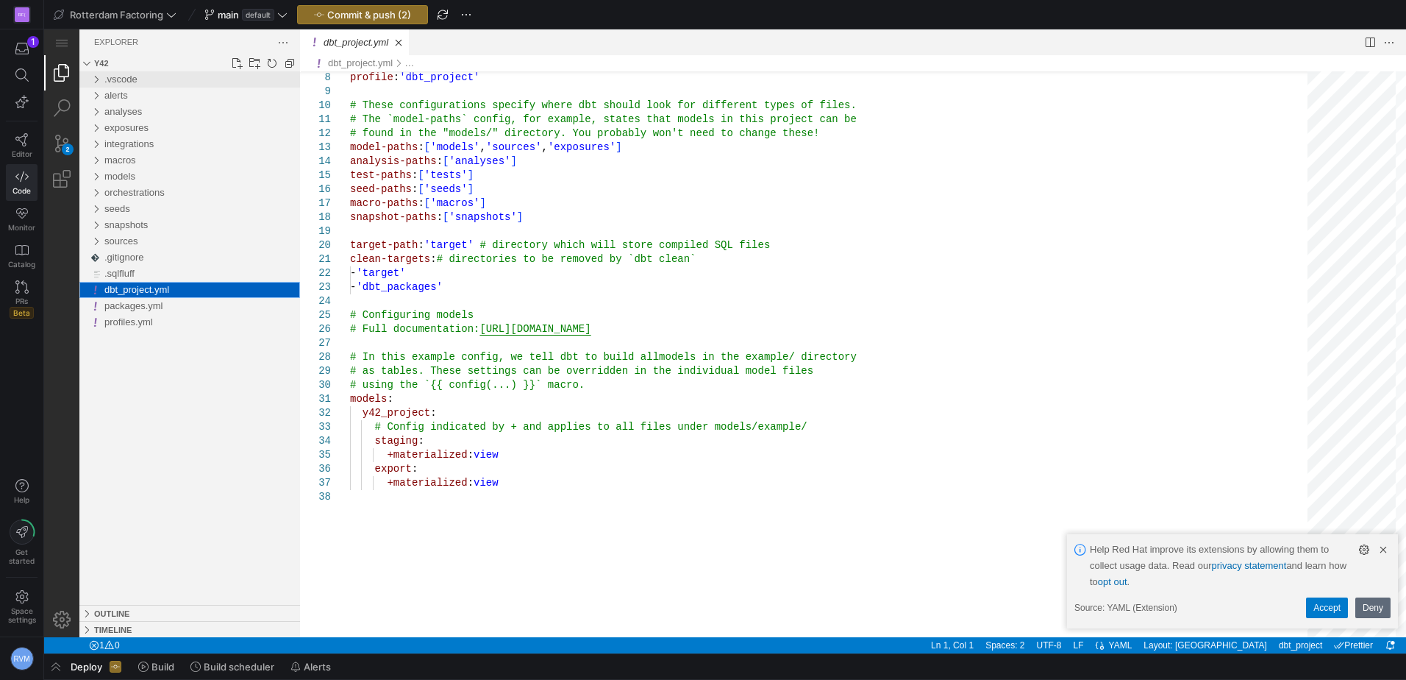
click at [96, 79] on div ".vscode" at bounding box center [96, 79] width 22 height 16
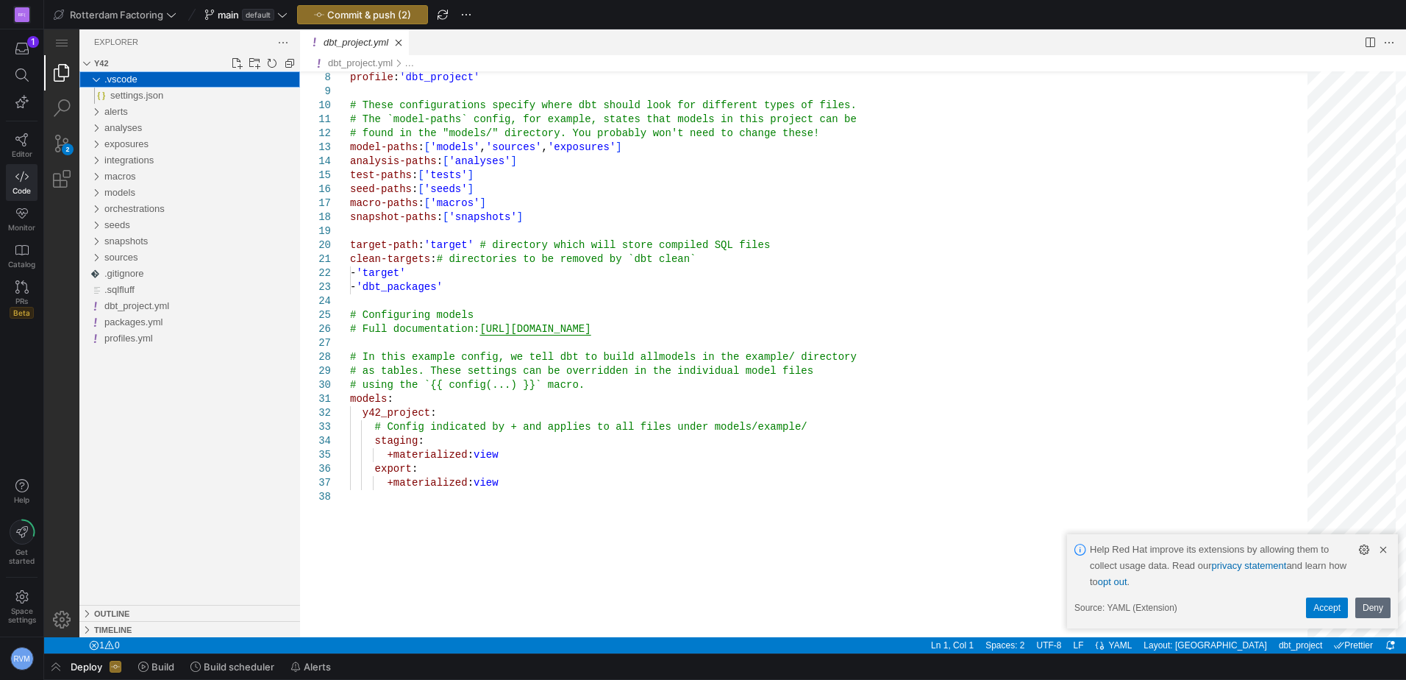
click at [89, 74] on div ".vscode" at bounding box center [96, 79] width 22 height 16
click at [91, 95] on div "alerts" at bounding box center [96, 96] width 22 height 16
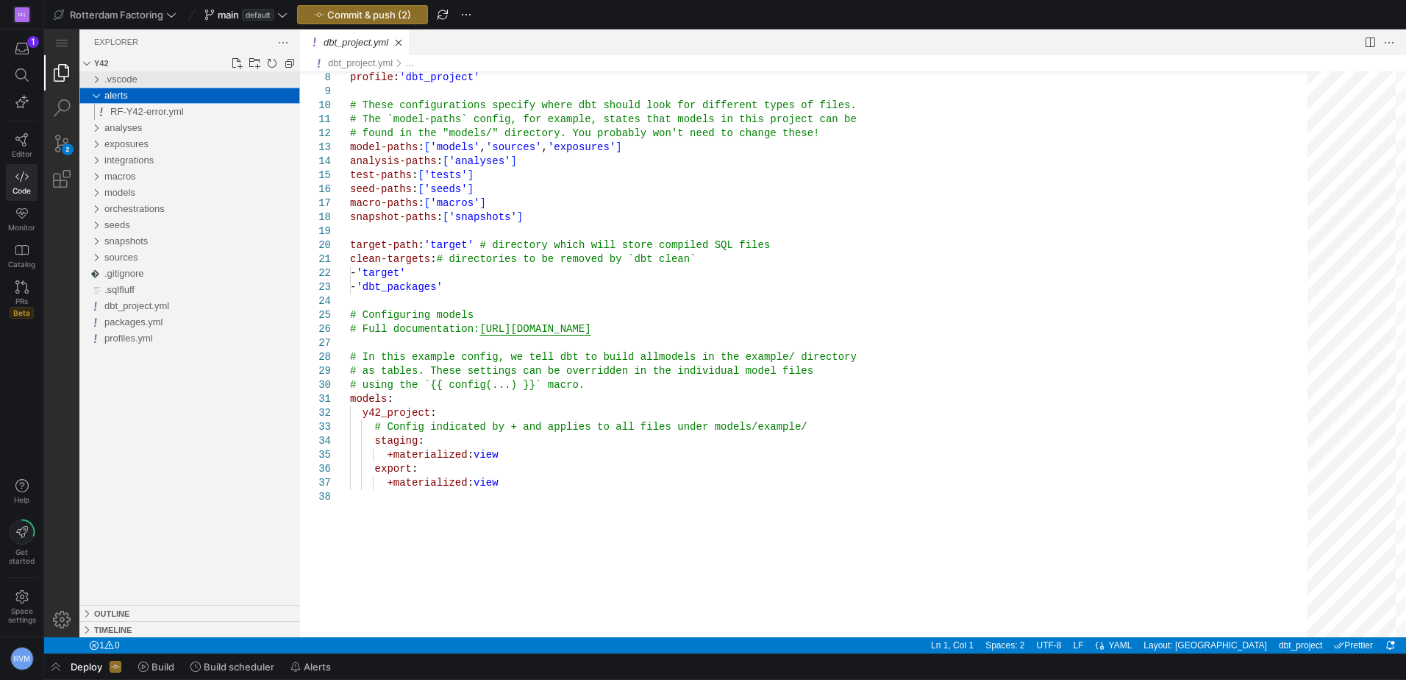
click at [85, 85] on div ".vscode" at bounding box center [96, 79] width 22 height 16
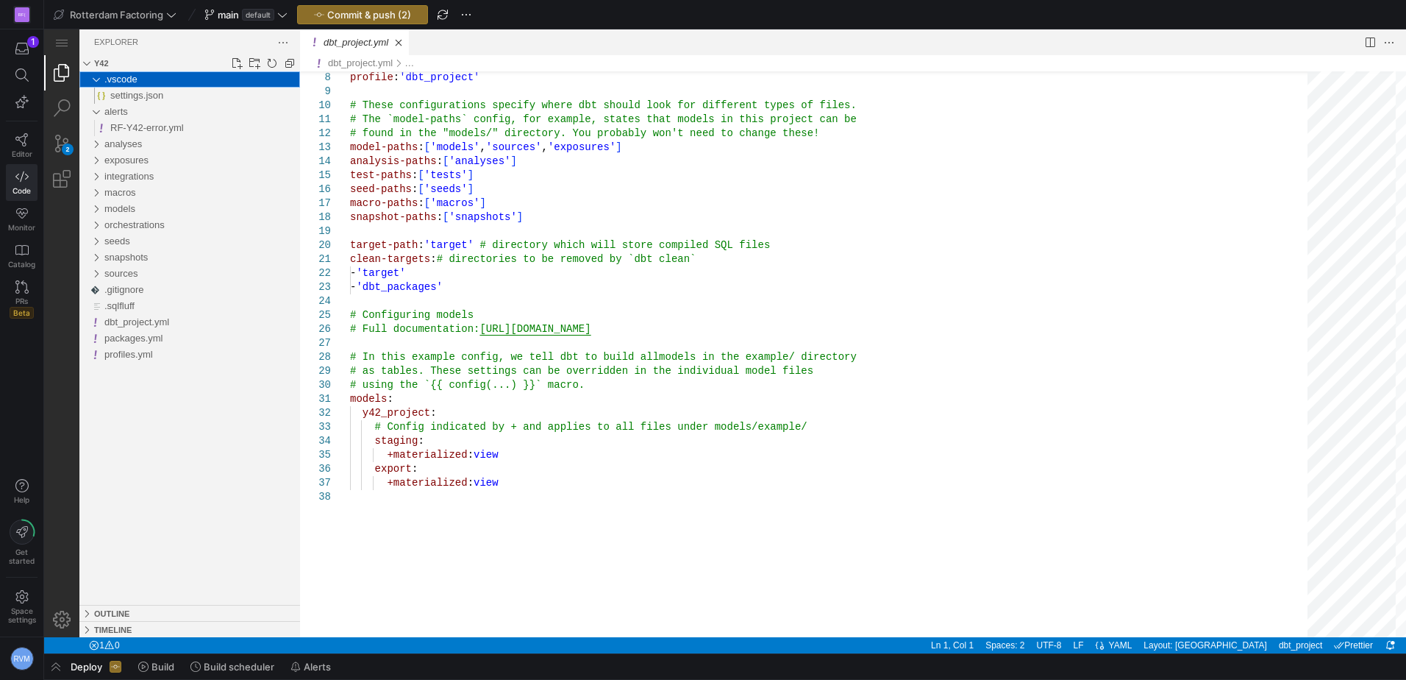
click at [90, 79] on div ".vscode" at bounding box center [96, 79] width 22 height 16
click at [93, 93] on div "alerts" at bounding box center [96, 96] width 22 height 16
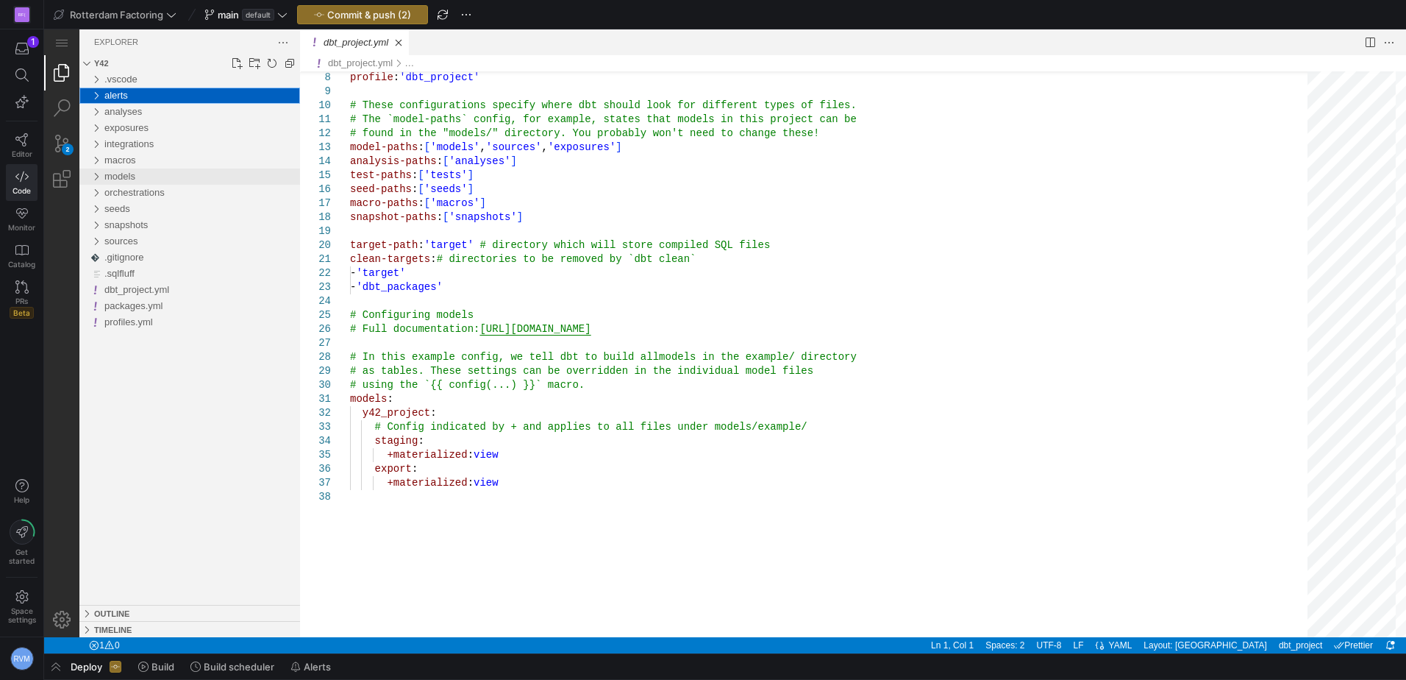
click at [92, 177] on div "models" at bounding box center [96, 176] width 22 height 16
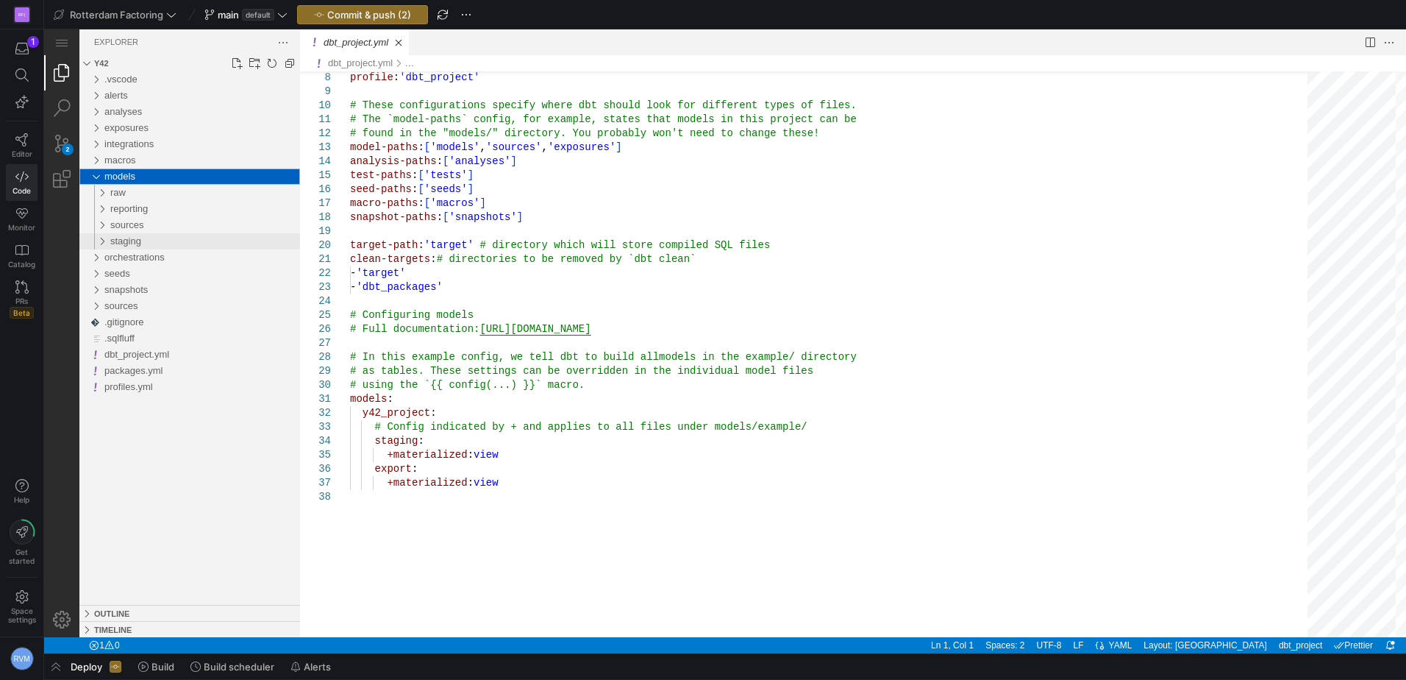
click at [138, 248] on div "staging" at bounding box center [205, 241] width 190 height 16
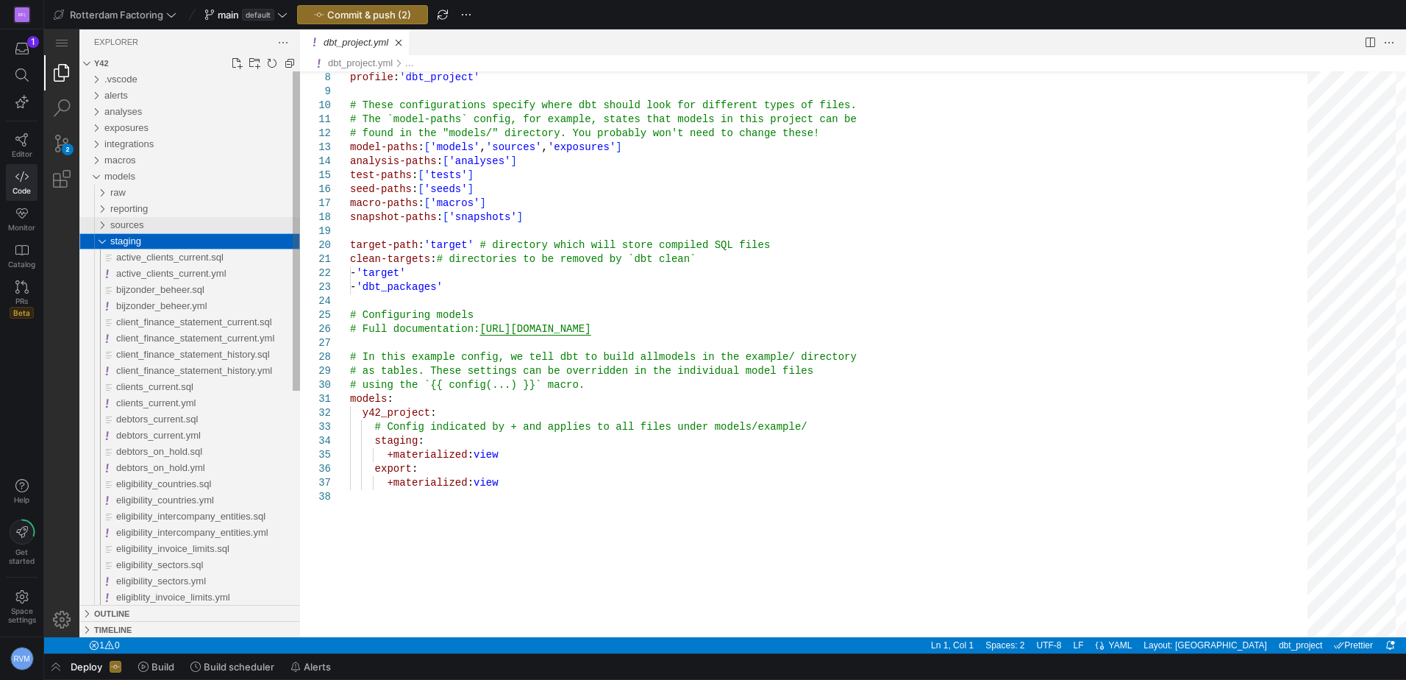
click at [132, 232] on div "sources" at bounding box center [205, 225] width 190 height 16
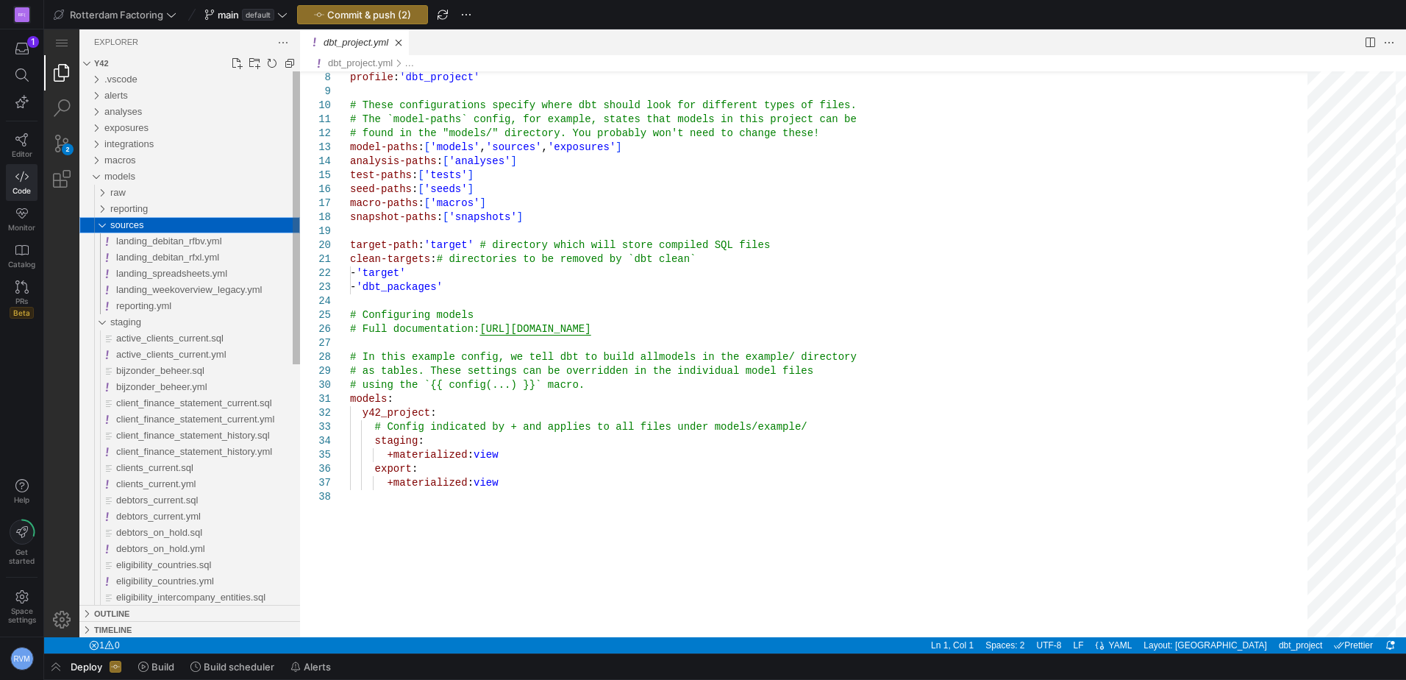
click at [95, 224] on div "sources" at bounding box center [99, 225] width 28 height 16
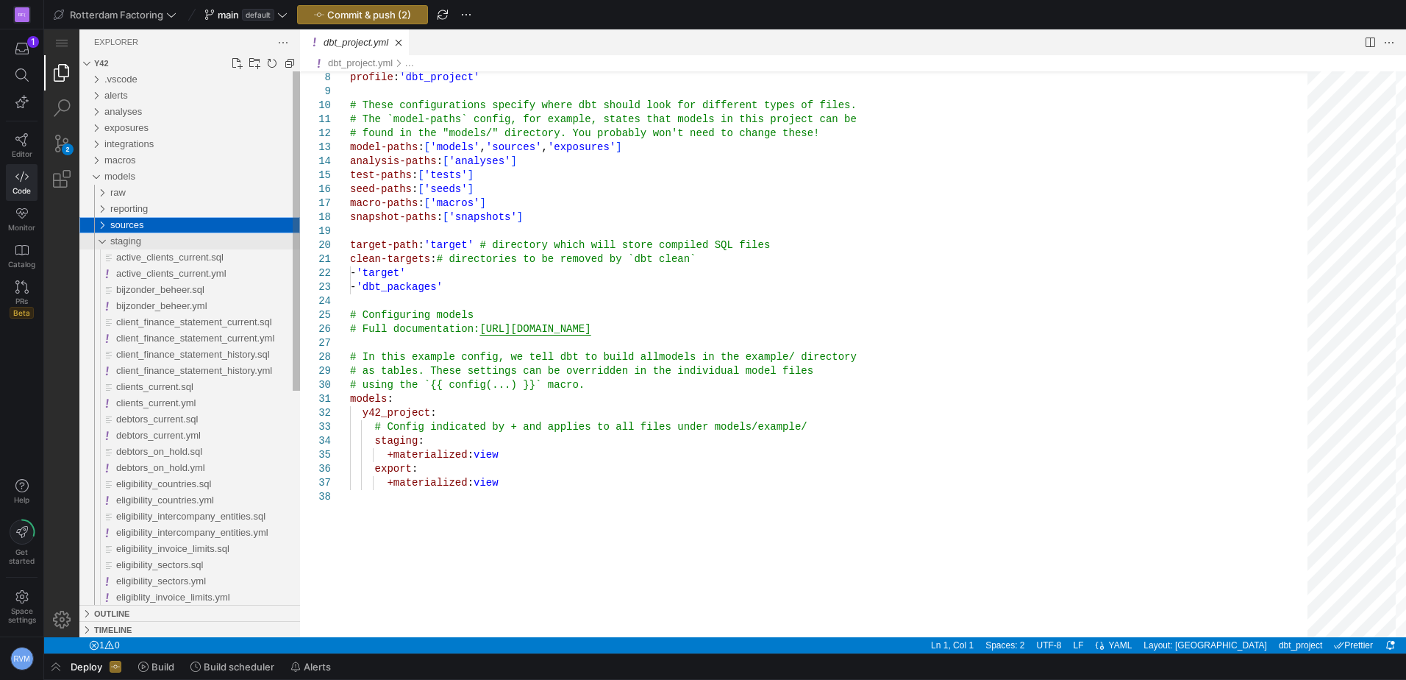
click at [100, 241] on div "staging" at bounding box center [99, 241] width 28 height 16
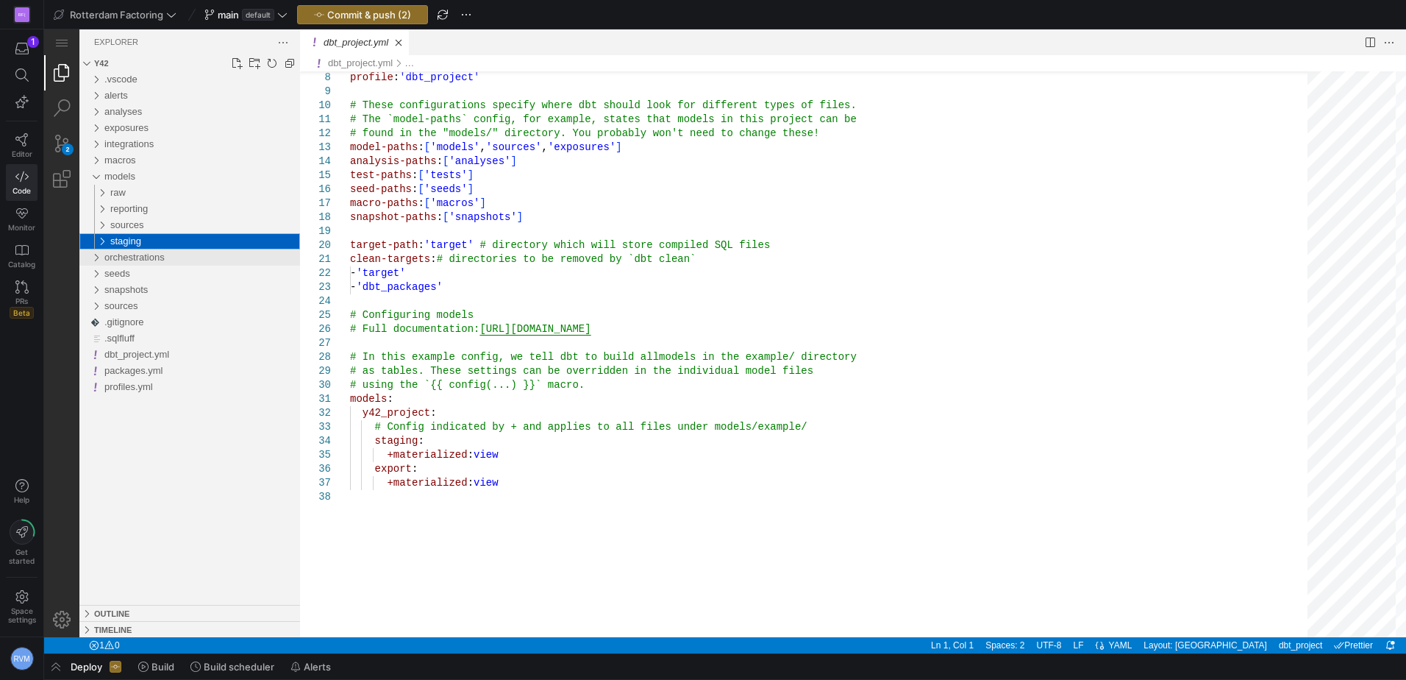
click at [97, 260] on div "orchestrations" at bounding box center [96, 257] width 22 height 16
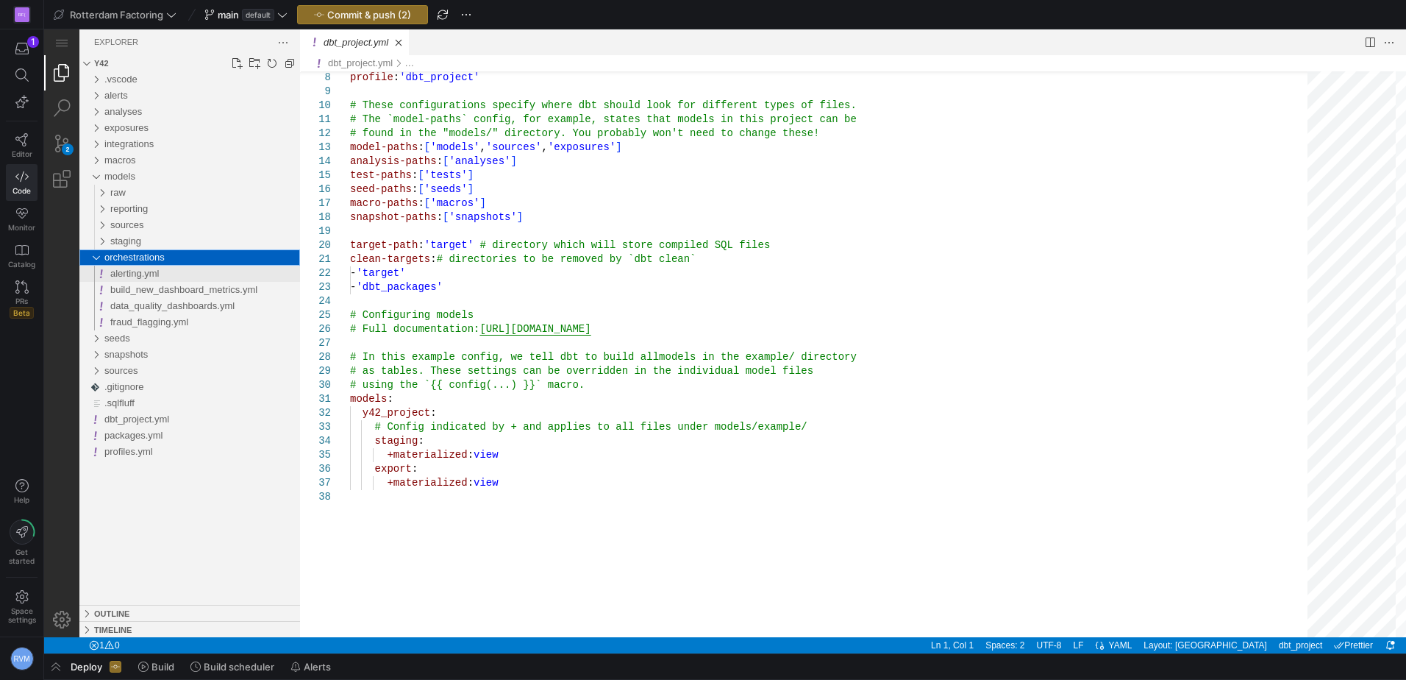
click at [159, 273] on span "alerting.yml" at bounding box center [134, 273] width 49 height 11
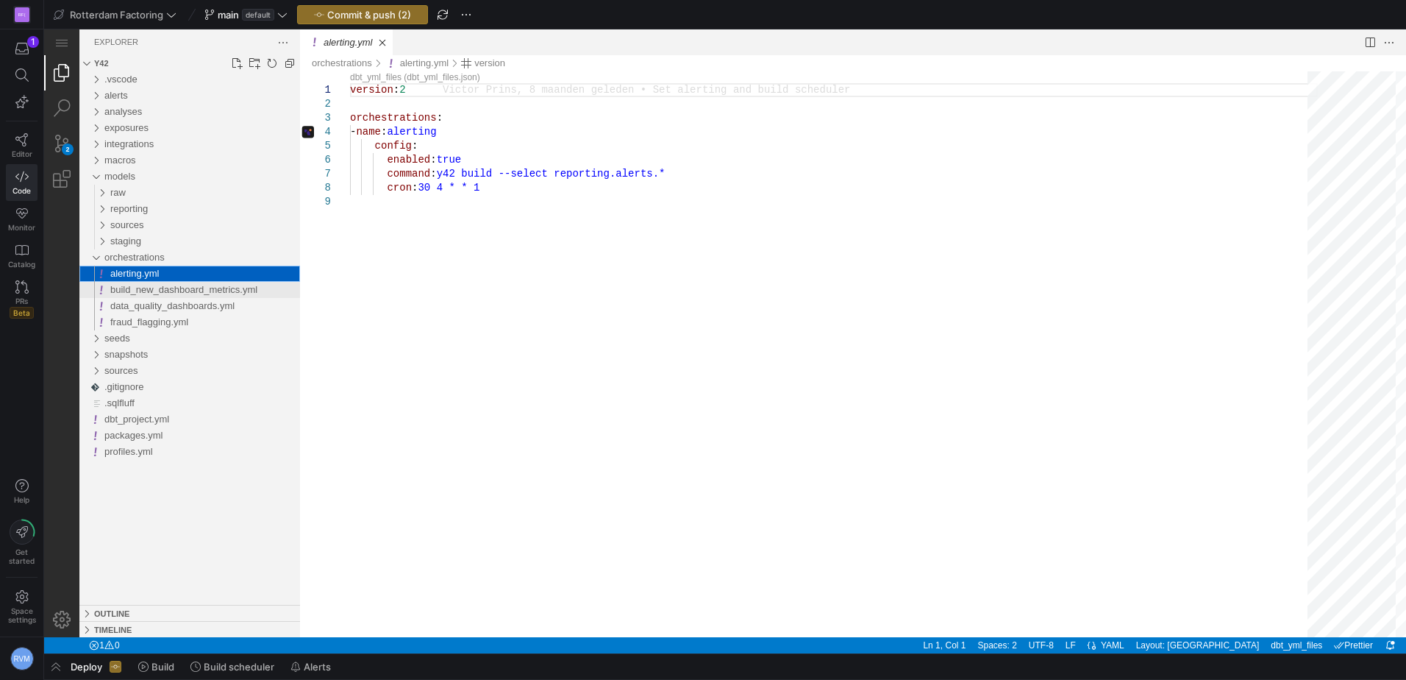
click at [137, 288] on span "build_new_dashboard_metrics.yml" at bounding box center [183, 289] width 147 height 11
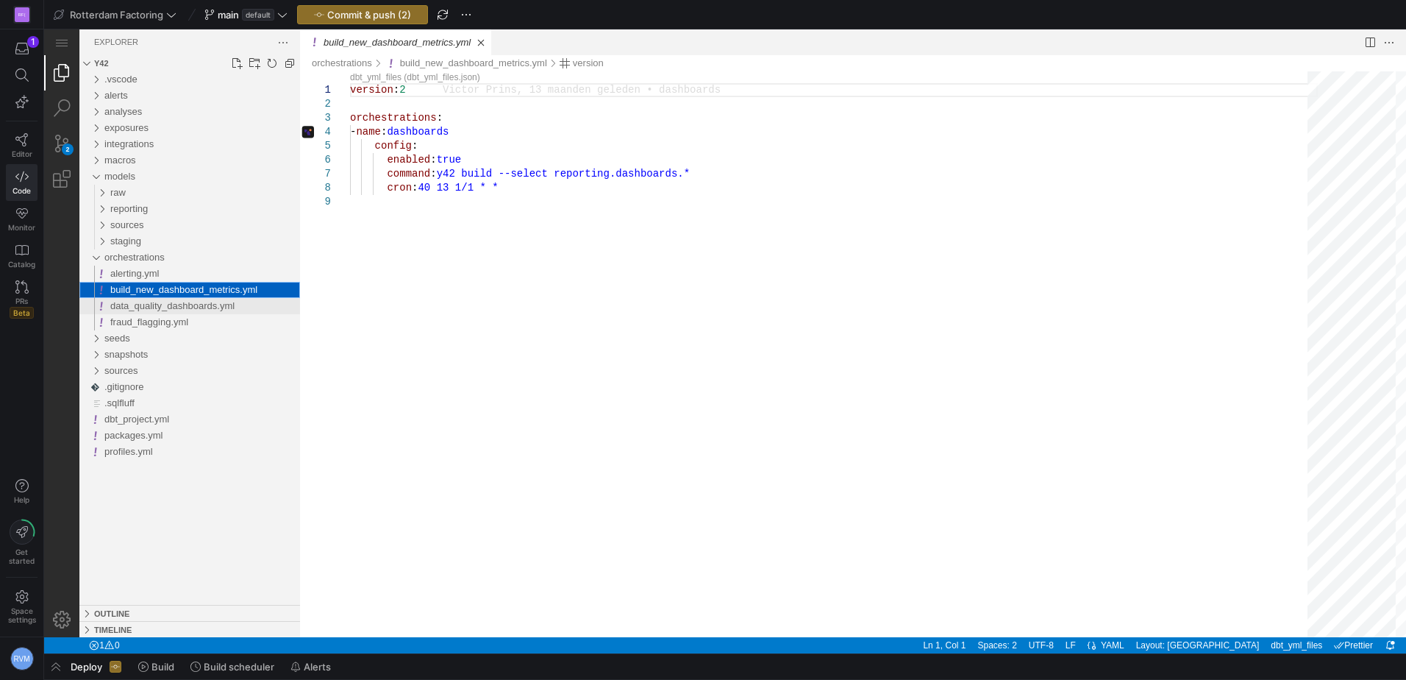
click at [145, 304] on span "data_quality_dashboards.yml" at bounding box center [172, 305] width 124 height 11
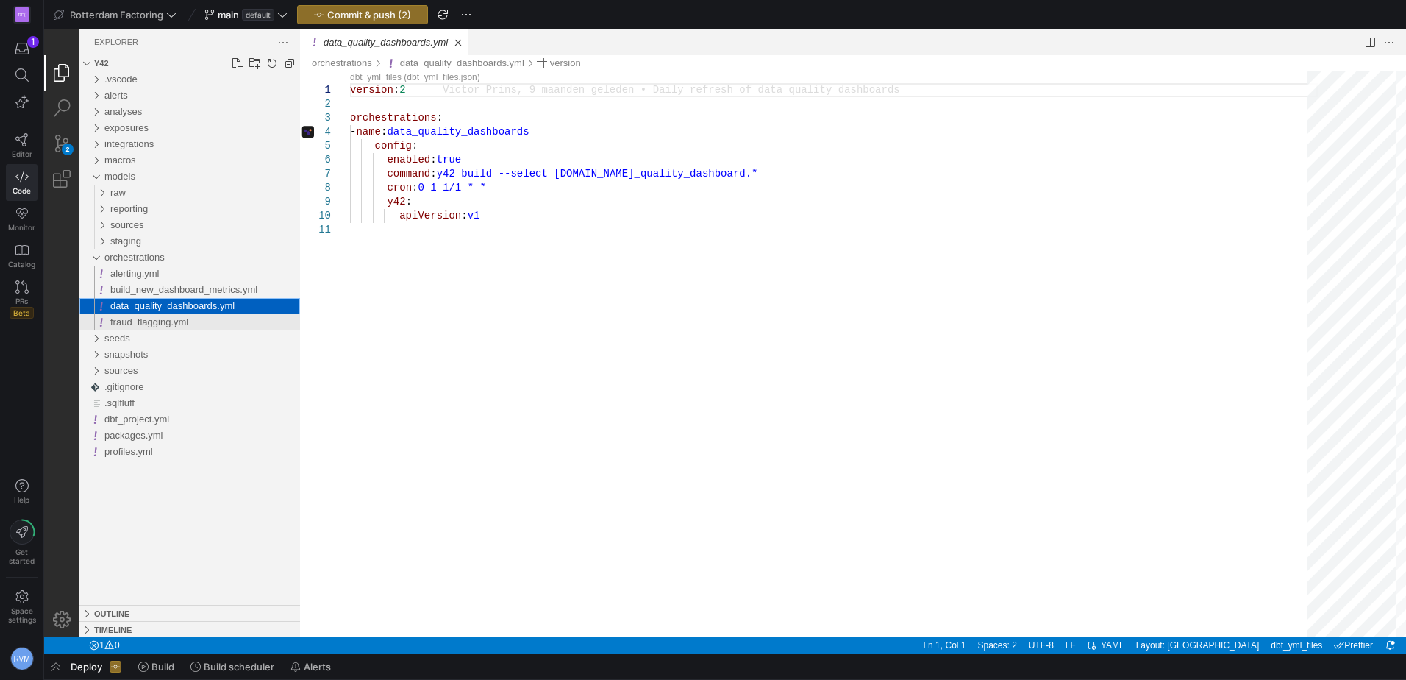
click at [153, 324] on span "fraud_flagging.yml" at bounding box center [149, 321] width 78 height 11
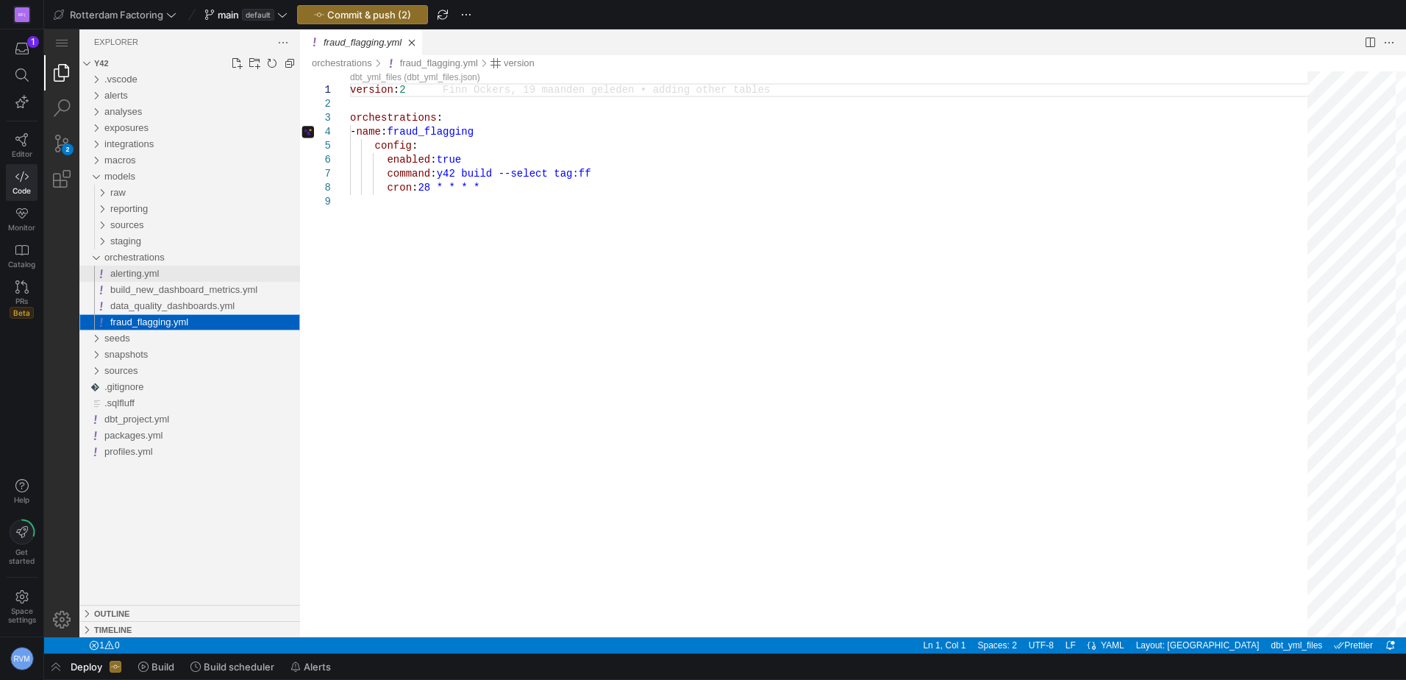
click at [146, 273] on span "alerting.yml" at bounding box center [134, 273] width 49 height 11
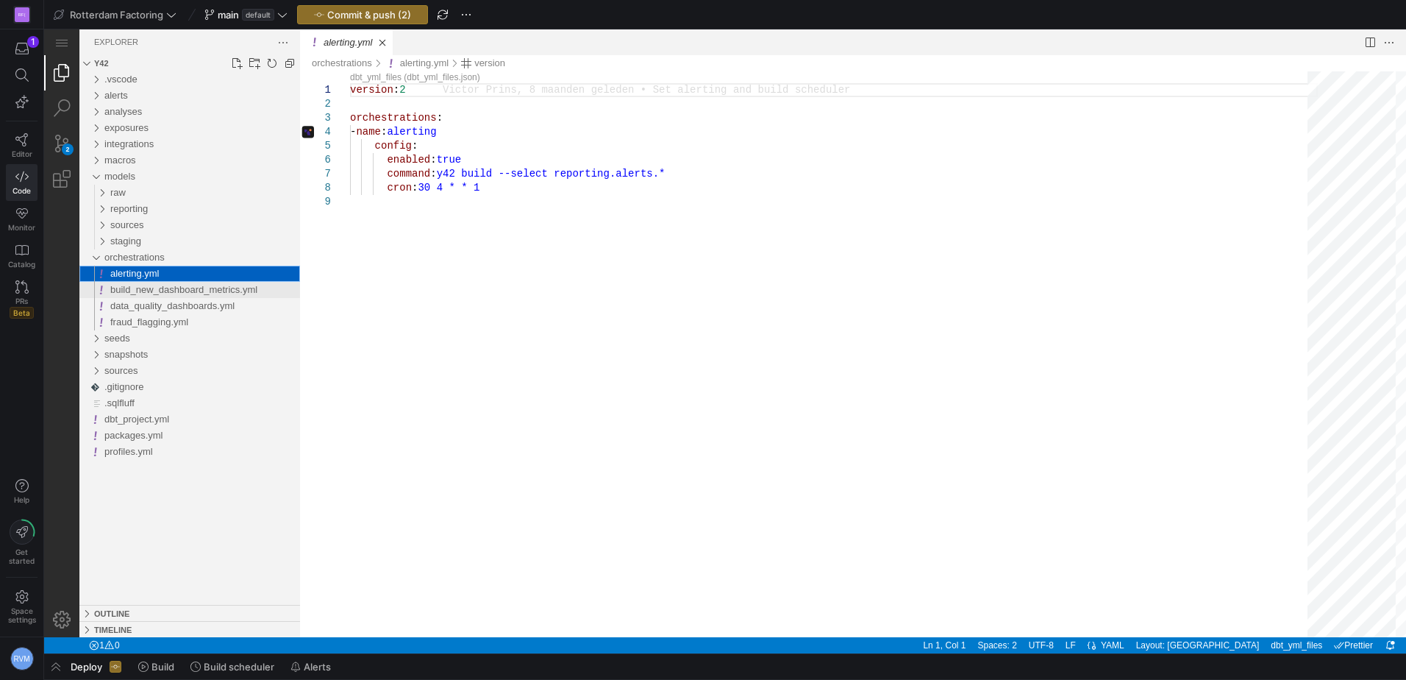
click at [193, 289] on span "build_new_dashboard_metrics.yml" at bounding box center [183, 289] width 147 height 11
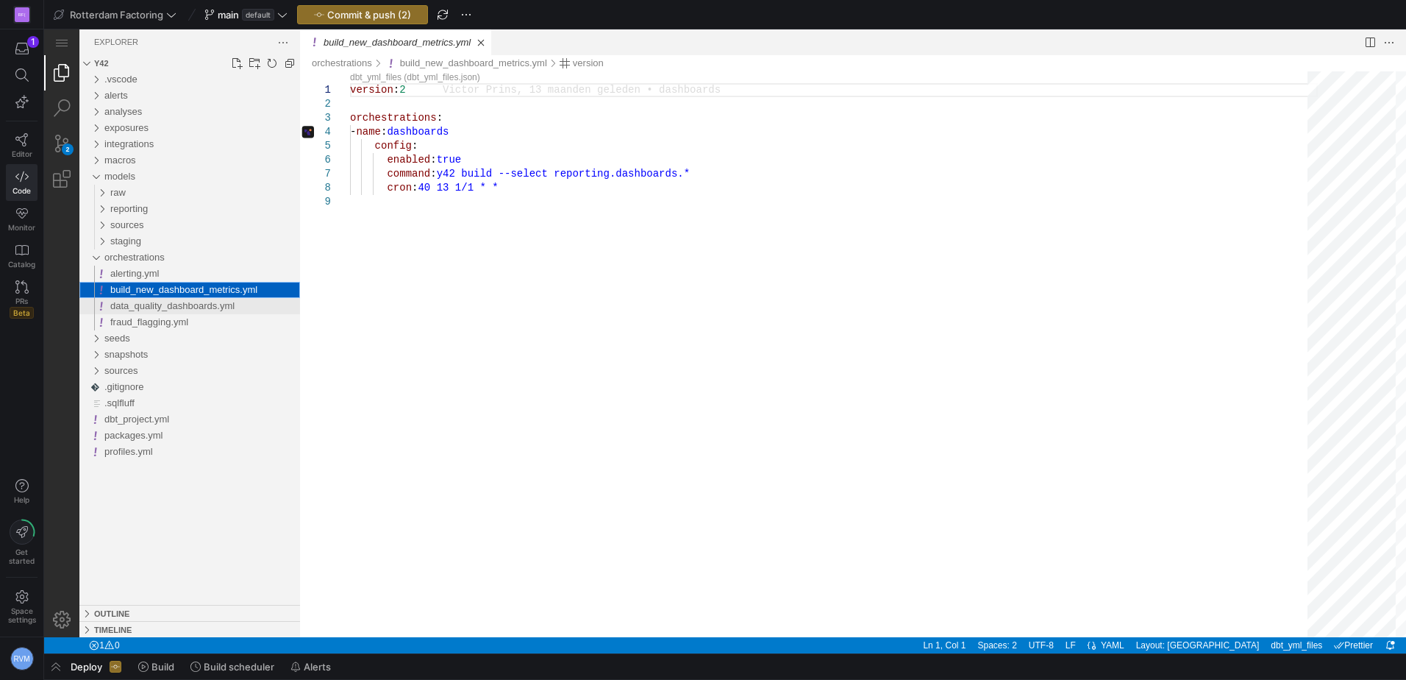
click at [181, 306] on span "data_quality_dashboards.yml" at bounding box center [172, 305] width 124 height 11
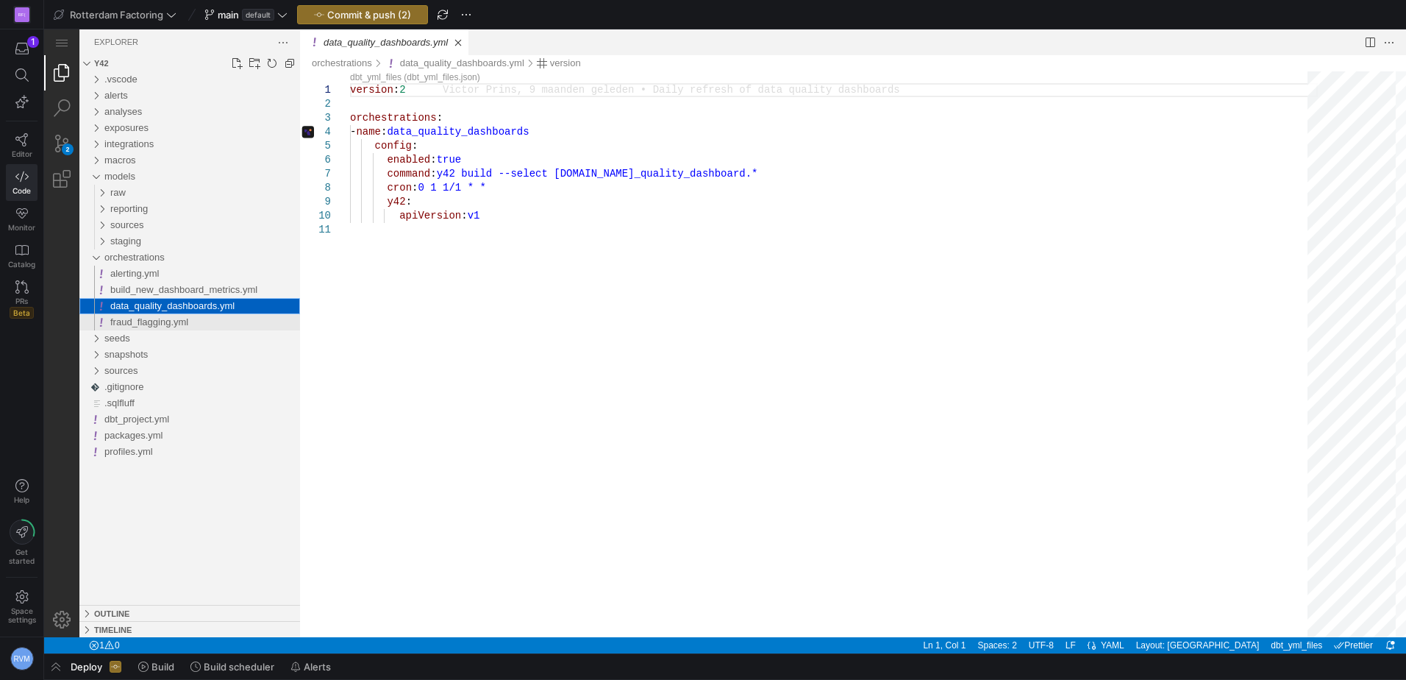
click at [175, 319] on span "fraud_flagging.yml" at bounding box center [149, 321] width 78 height 11
